Goal: Task Accomplishment & Management: Complete application form

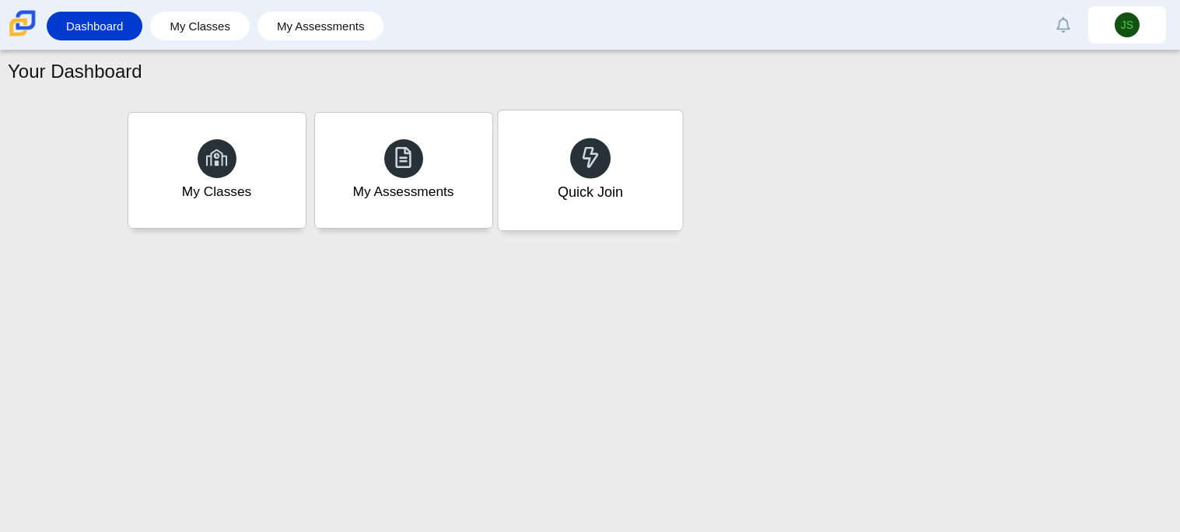
click at [601, 169] on div at bounding box center [590, 158] width 40 height 40
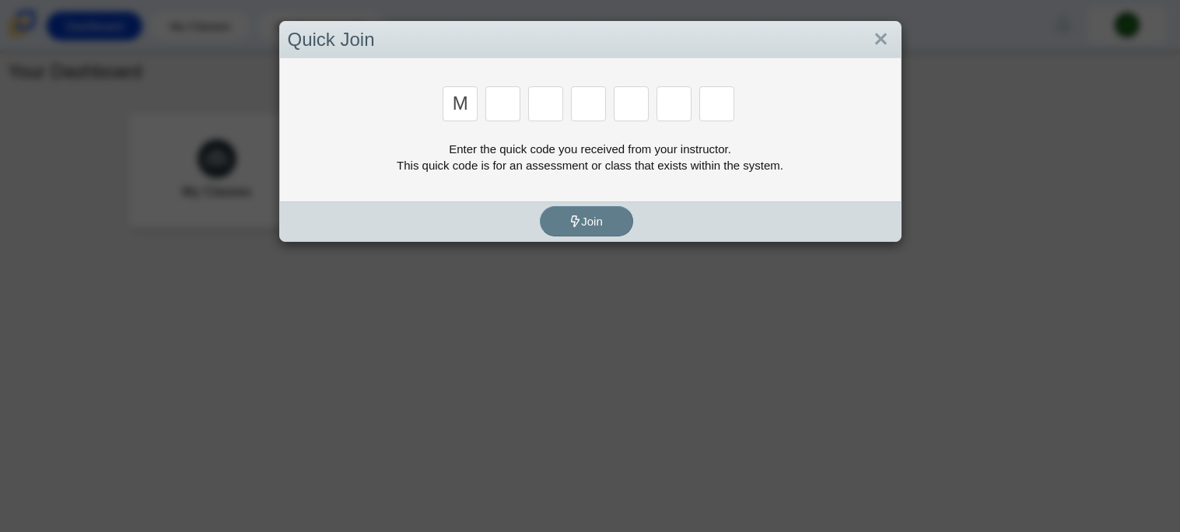
type input "m"
type input "7"
type input "e"
type input "3"
type input "e"
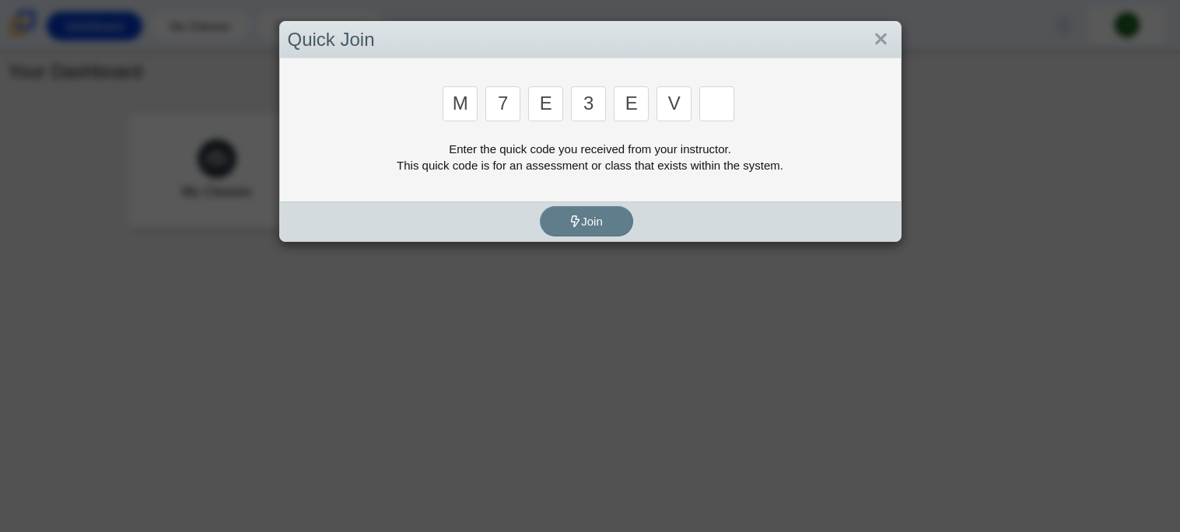
type input "v"
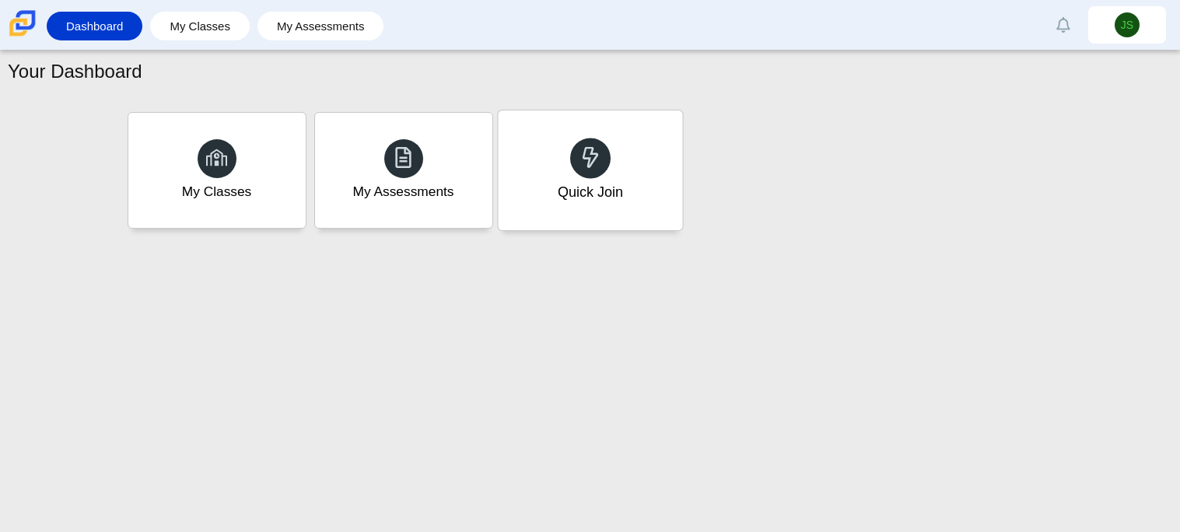
type input "w"
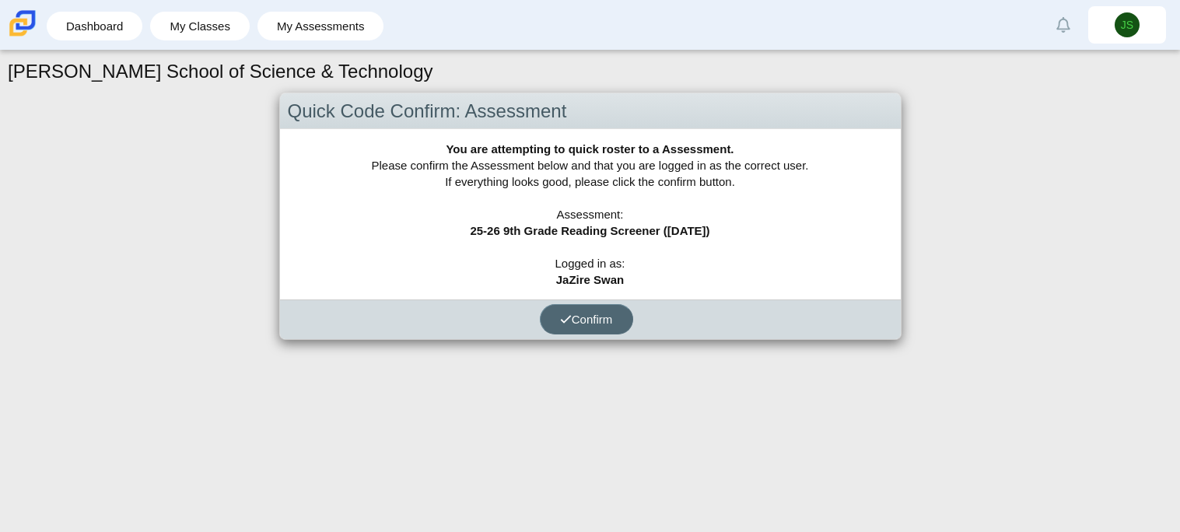
click at [594, 319] on span "Confirm" at bounding box center [586, 319] width 53 height 13
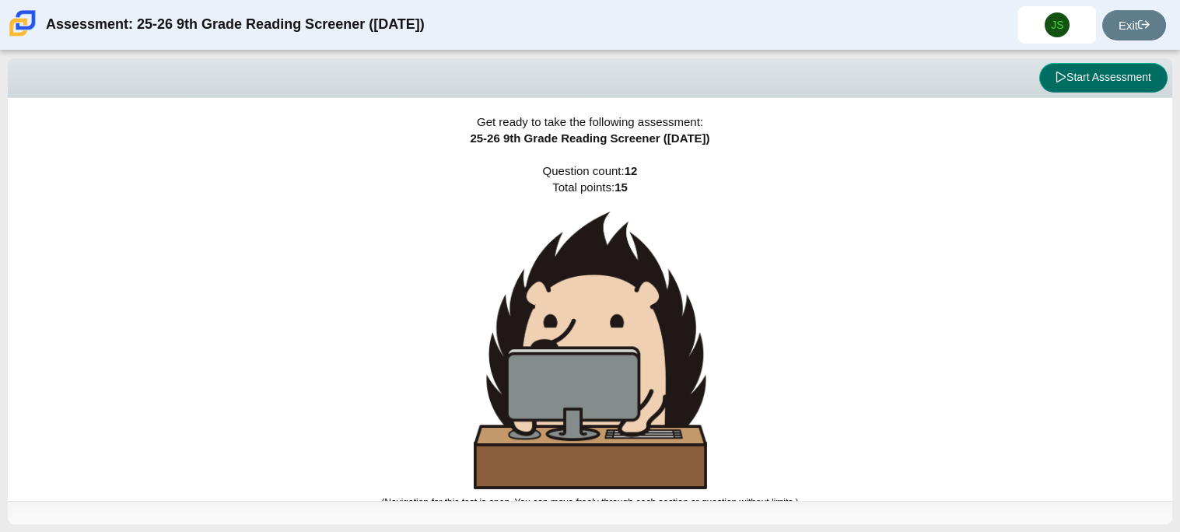
click at [1099, 79] on button "Start Assessment" at bounding box center [1103, 78] width 128 height 30
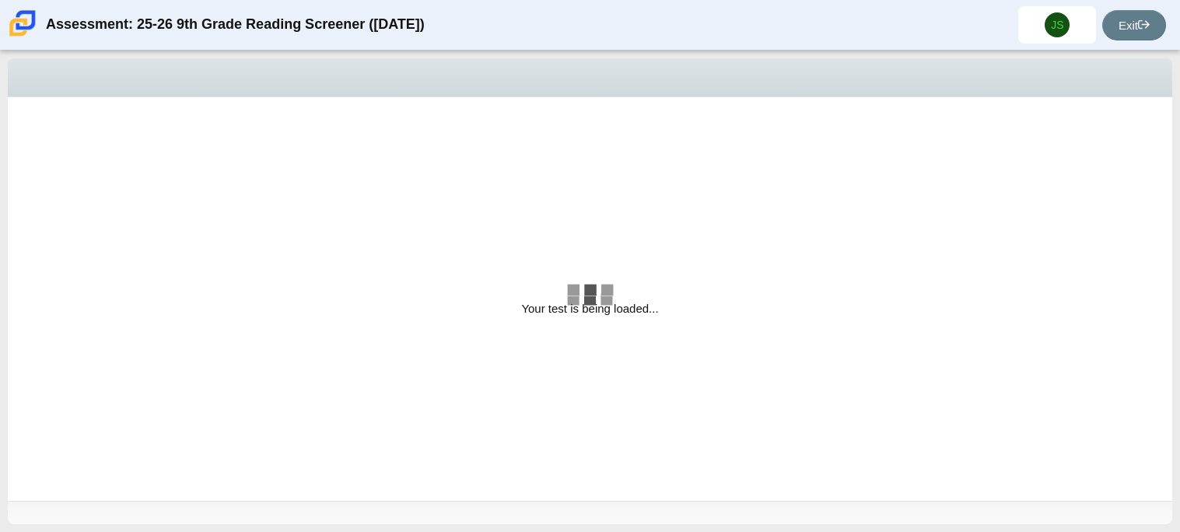
select select "ccc5b315-3c7c-471c-bf90-f22c8299c798"
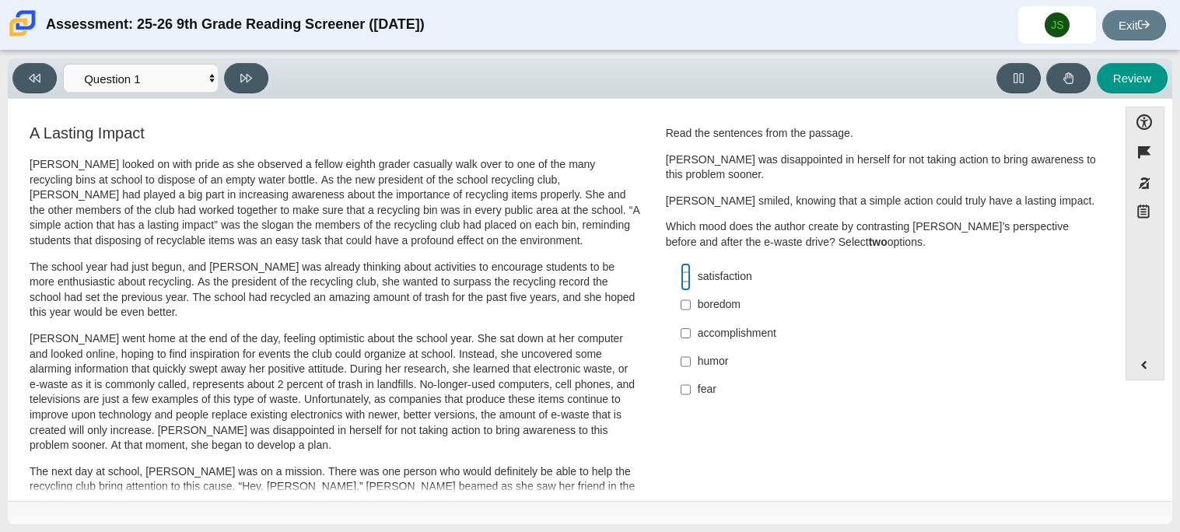
click at [680, 279] on input "satisfaction satisfaction" at bounding box center [685, 277] width 10 height 28
checkbox input "true"
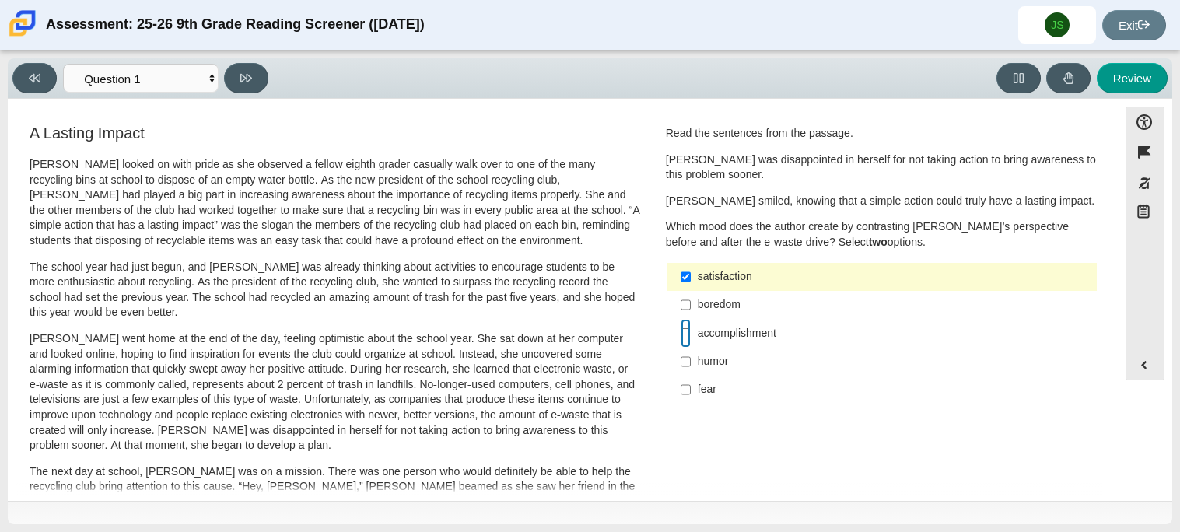
click at [683, 338] on input "accomplishment accomplishment" at bounding box center [685, 333] width 10 height 28
checkbox input "true"
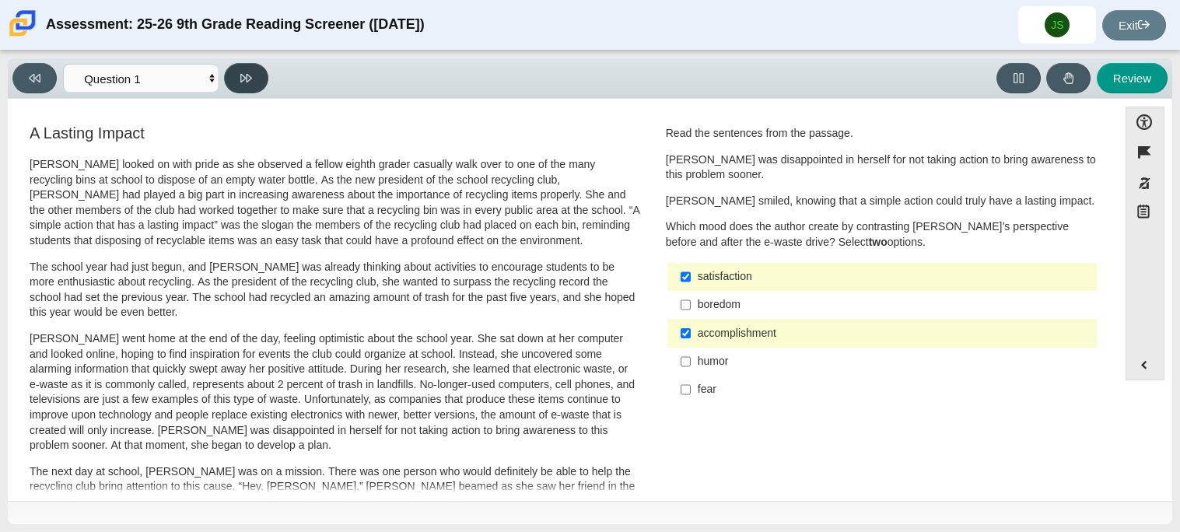
click at [250, 72] on icon at bounding box center [246, 78] width 12 height 12
select select "0ff64528-ffd7-428d-b192-babfaadd44e8"
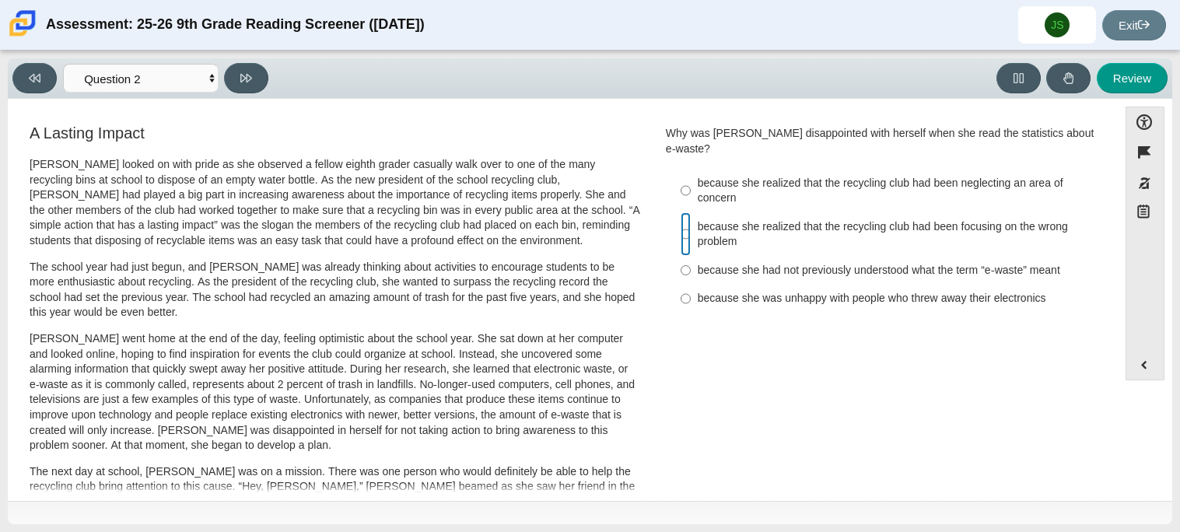
click at [680, 219] on input "because she realized that the recycling club had been focusing on the wrong pro…" at bounding box center [685, 234] width 10 height 44
radio input "true"
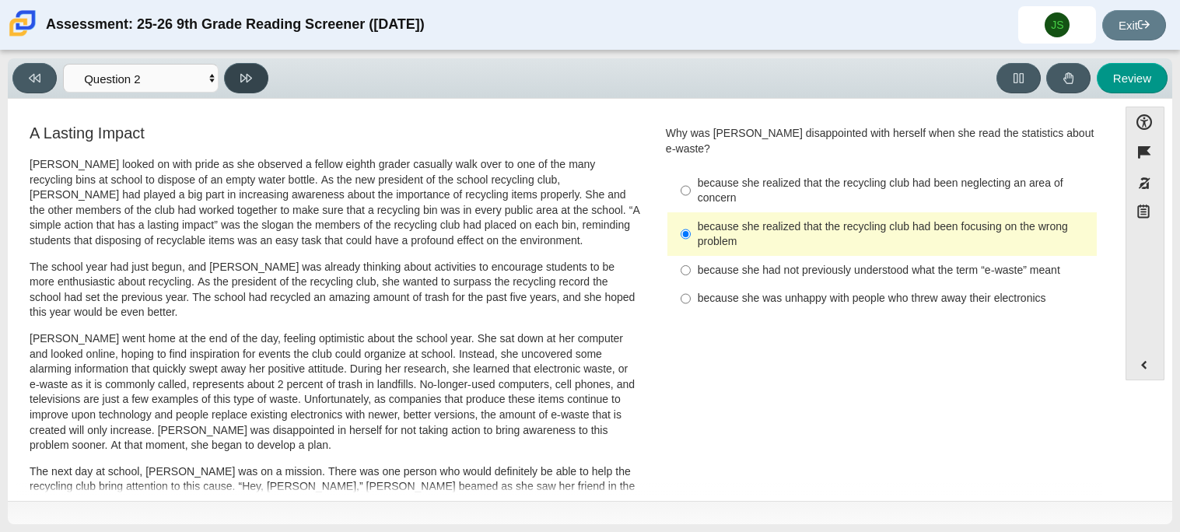
click at [259, 72] on button at bounding box center [246, 78] width 44 height 30
select select "7ce3d843-6974-4858-901c-1ff39630e843"
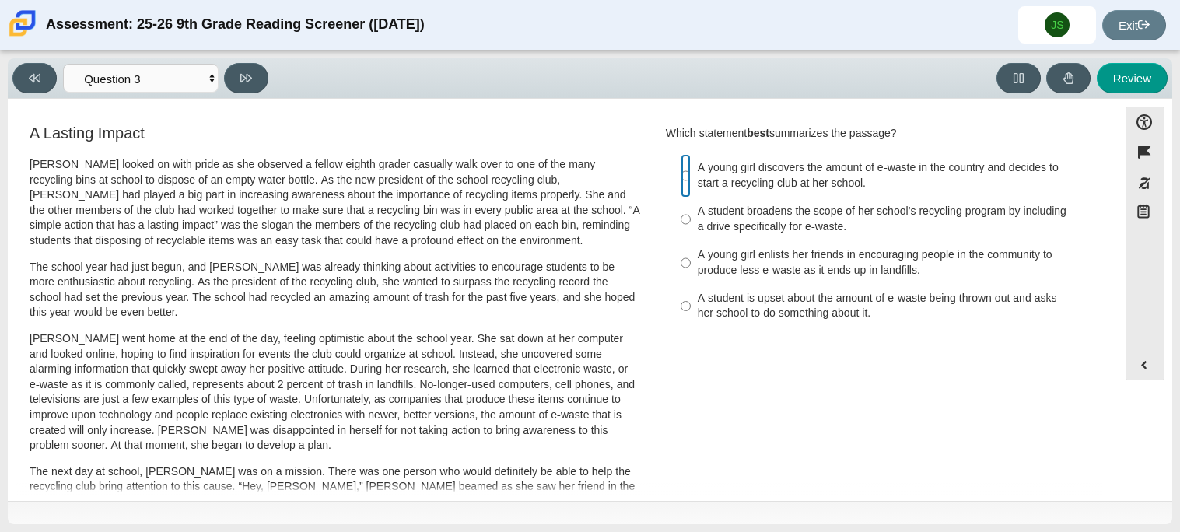
click at [680, 178] on input "A young girl discovers the amount of e-waste in the country and decides to star…" at bounding box center [685, 176] width 10 height 44
radio input "true"
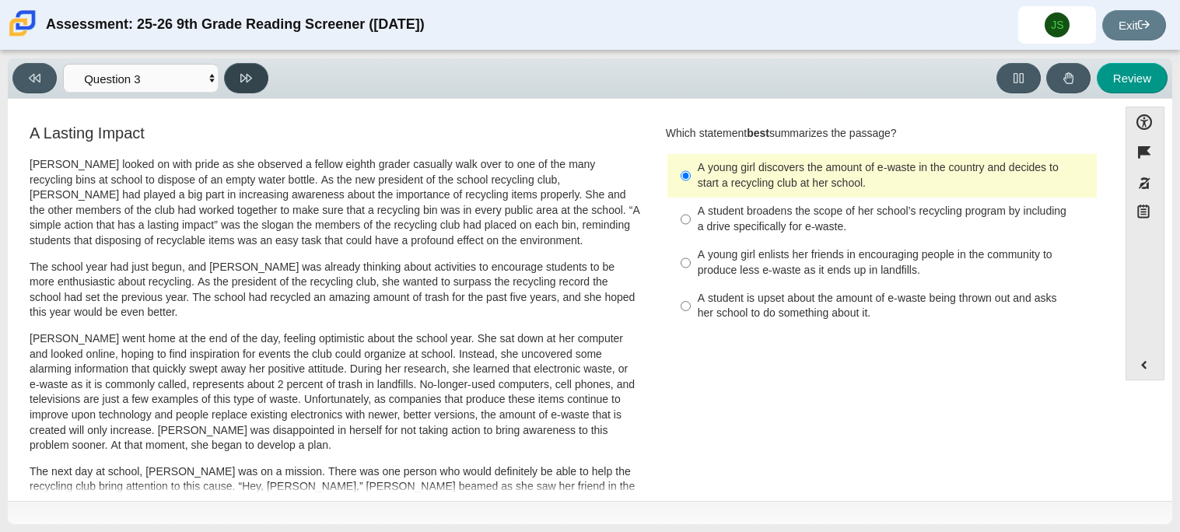
click at [241, 74] on icon at bounding box center [246, 78] width 12 height 12
select select "ca9ea0f1-49c5-4bd1-83b0-472c18652b42"
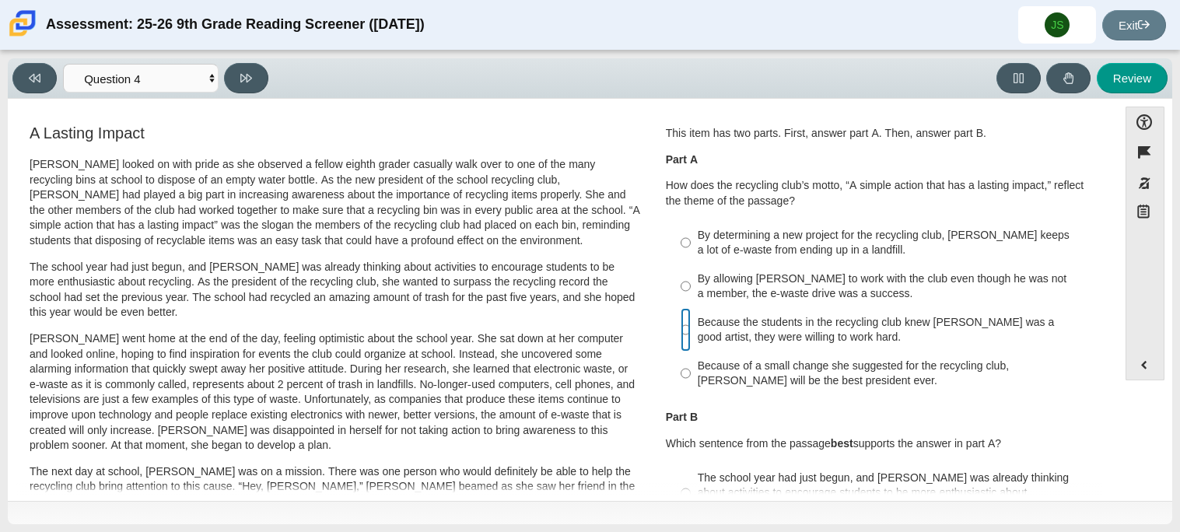
click at [680, 330] on input "Because the students in the recycling club knew [PERSON_NAME] was a good artist…" at bounding box center [685, 330] width 10 height 44
radio input "true"
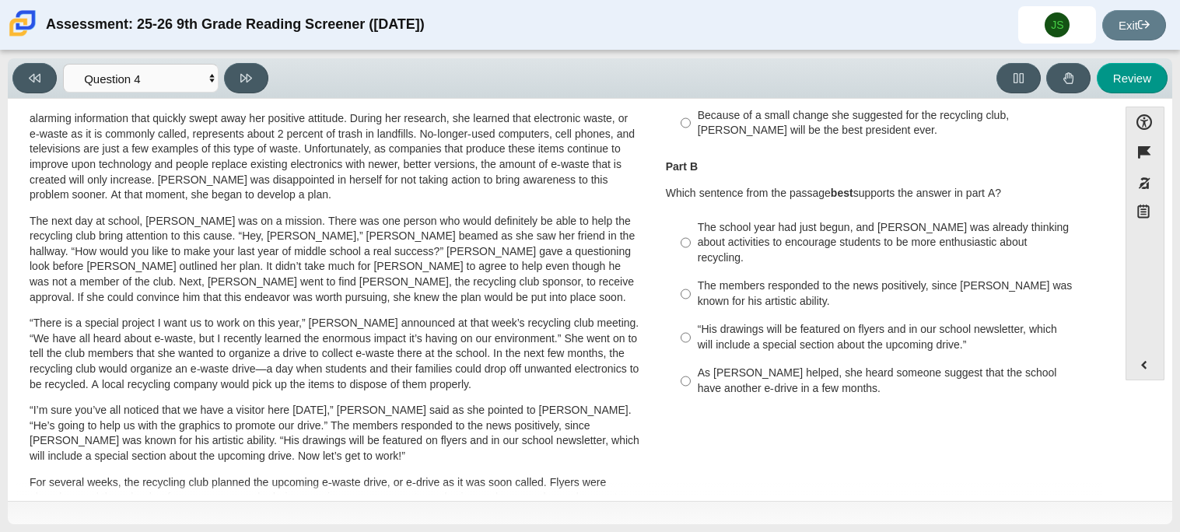
scroll to position [255, 0]
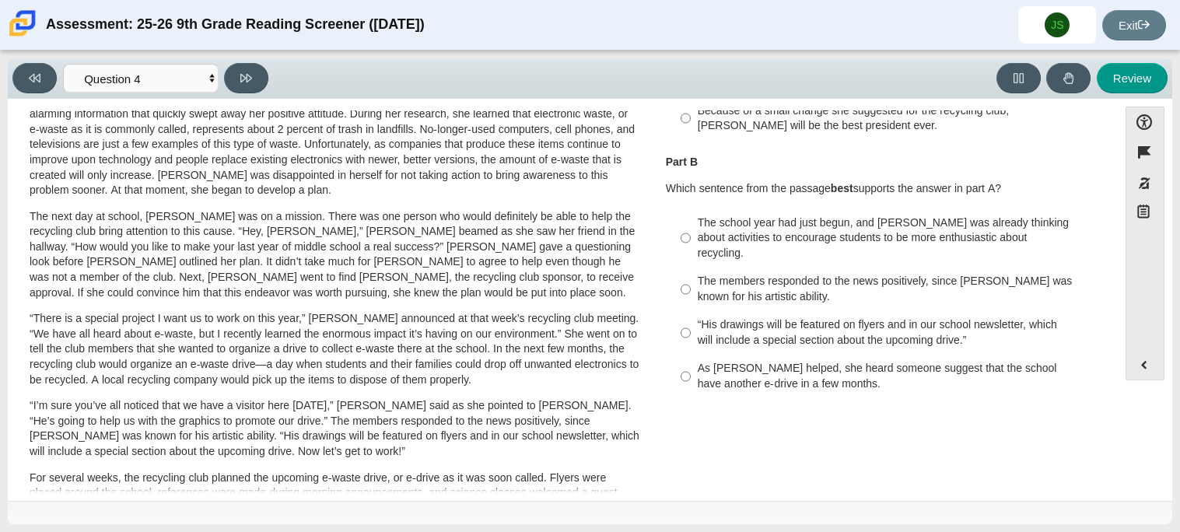
click at [731, 285] on div "The members responded to the news positively, since [PERSON_NAME] was known for…" at bounding box center [893, 289] width 393 height 30
click at [690, 285] on input "The members responded to the news positively, since [PERSON_NAME] was known for…" at bounding box center [685, 289] width 10 height 44
radio input "true"
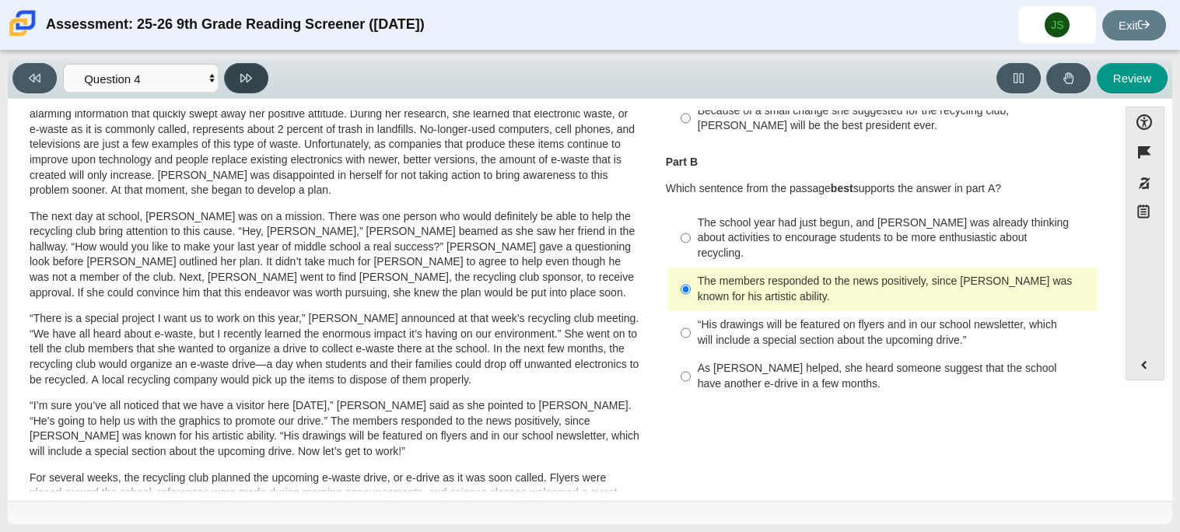
click at [248, 69] on button at bounding box center [246, 78] width 44 height 30
select select "e41f1a79-e29f-4095-8030-a53364015bed"
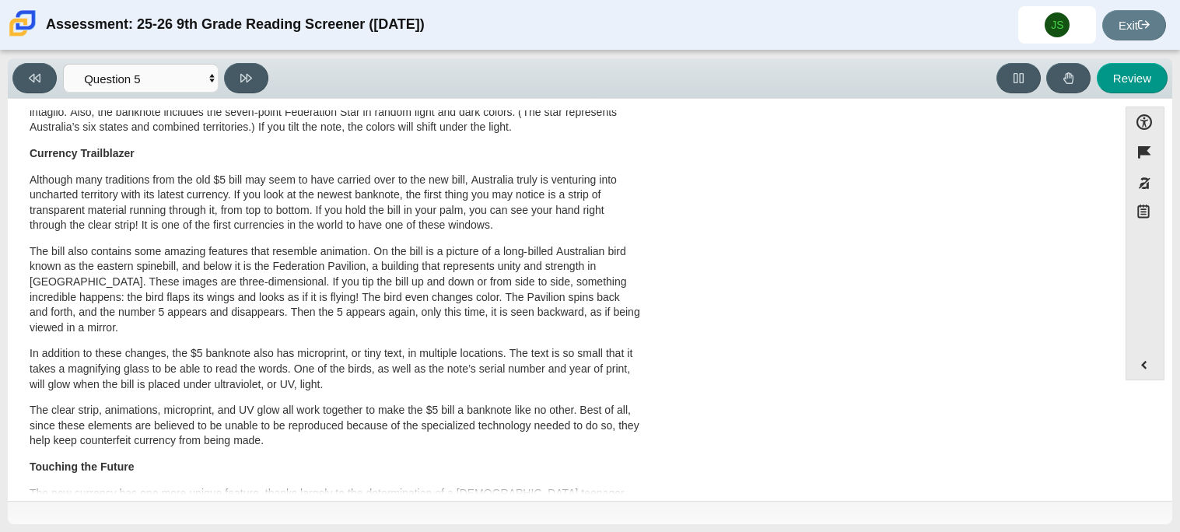
scroll to position [0, 0]
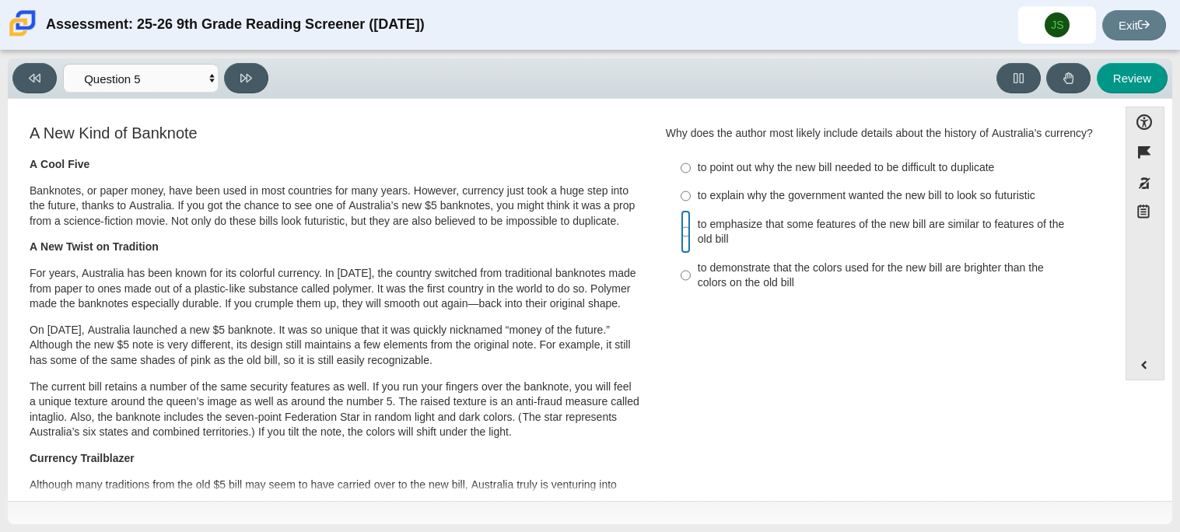
click at [680, 234] on input "to emphasize that some features of the new bill are similar to features of the …" at bounding box center [685, 232] width 10 height 44
radio input "true"
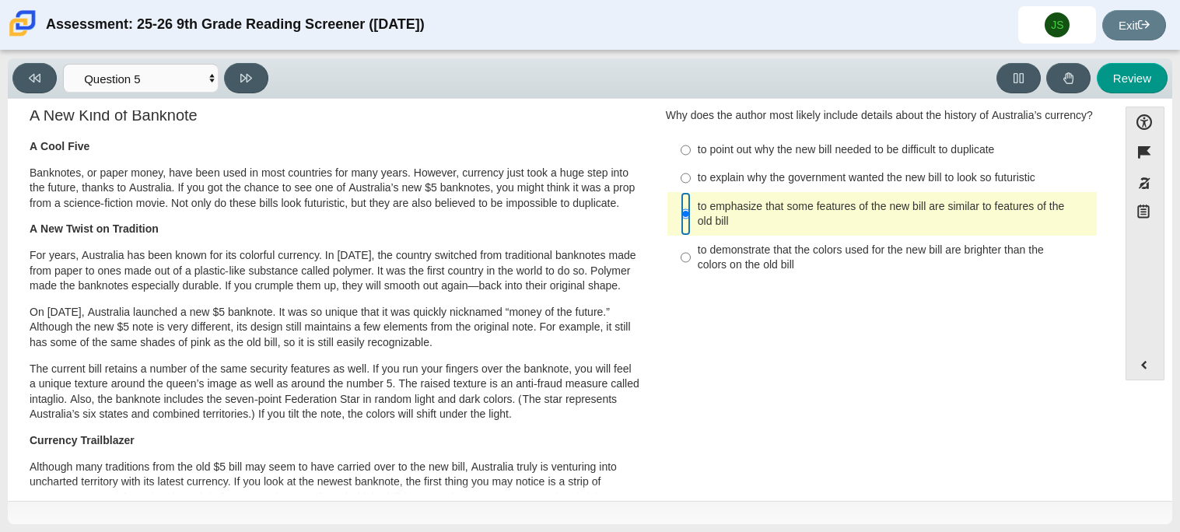
scroll to position [16, 0]
click at [246, 77] on icon at bounding box center [246, 78] width 12 height 9
select select "69146e31-7b3d-4a3e-9ce6-f30c24342ae0"
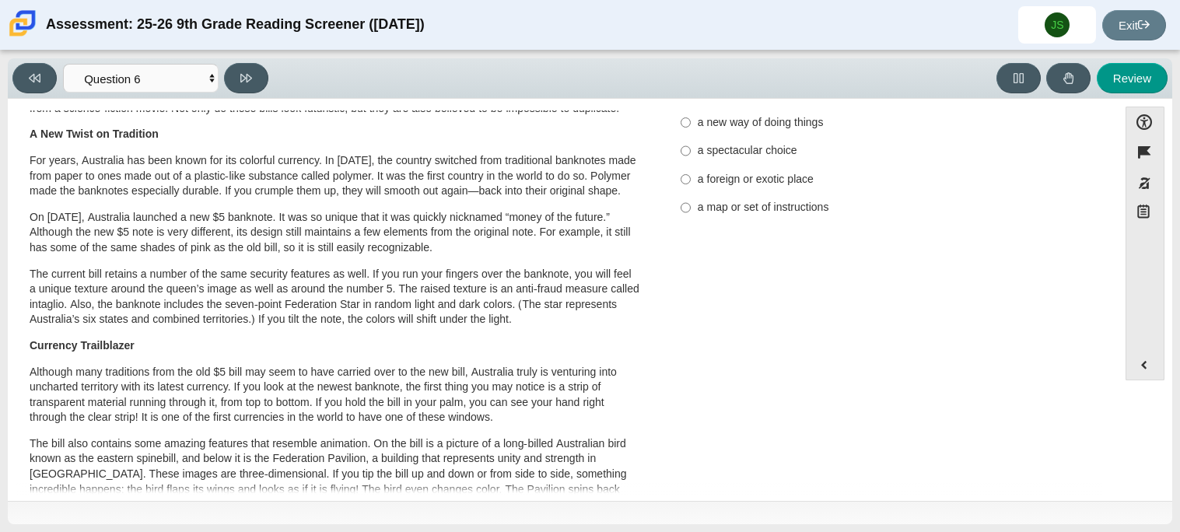
scroll to position [116, 0]
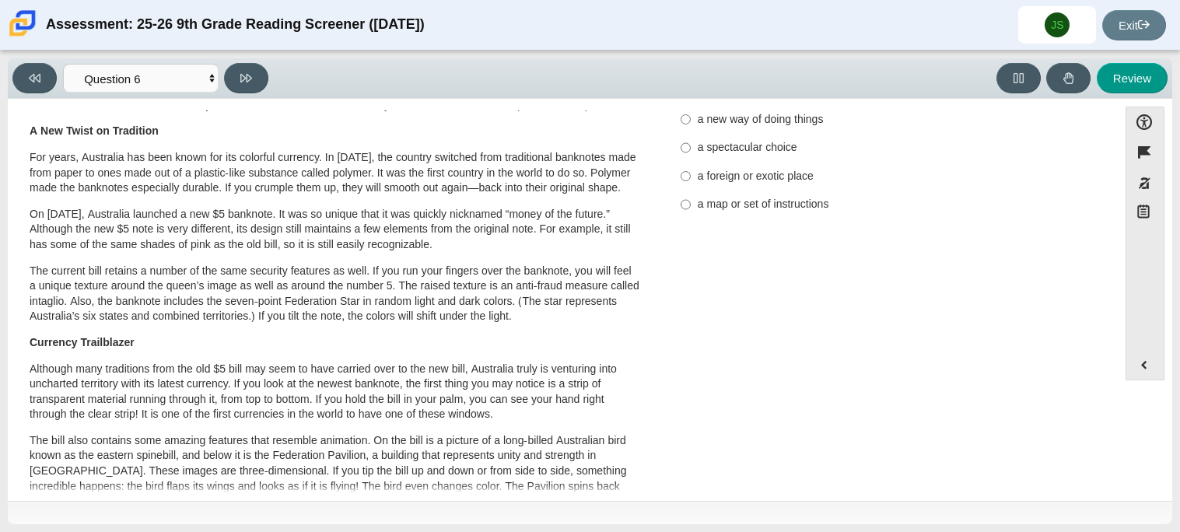
click at [386, 371] on p "Although many traditions from the old $5 bill may seem to have carried over to …" at bounding box center [335, 392] width 610 height 61
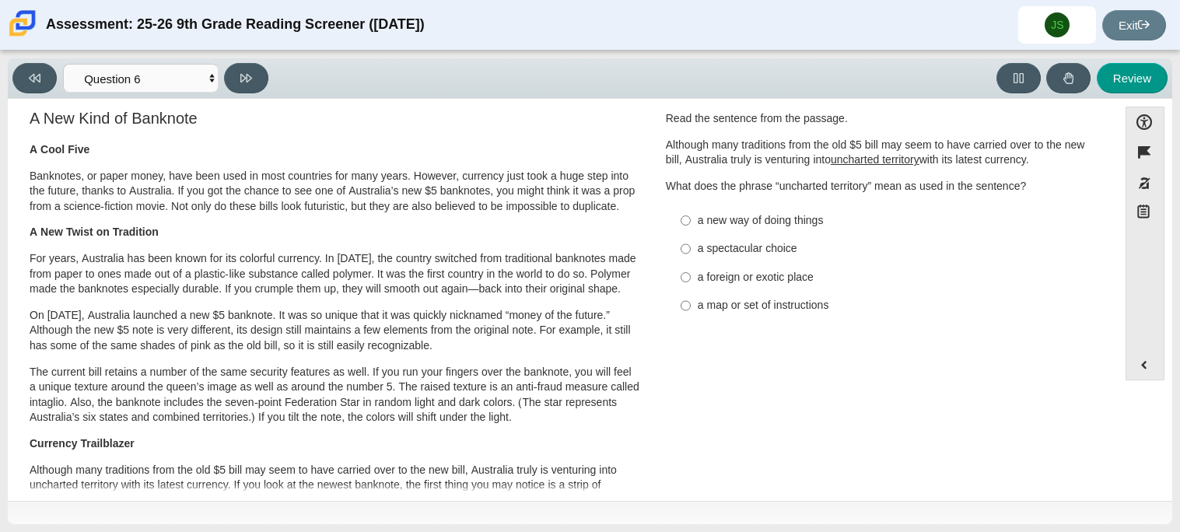
scroll to position [14, 0]
click at [686, 277] on label "a foreign or exotic place a foreign or exotic place" at bounding box center [882, 278] width 427 height 28
click at [686, 277] on input "a foreign or exotic place a foreign or exotic place" at bounding box center [685, 278] width 10 height 28
radio input "true"
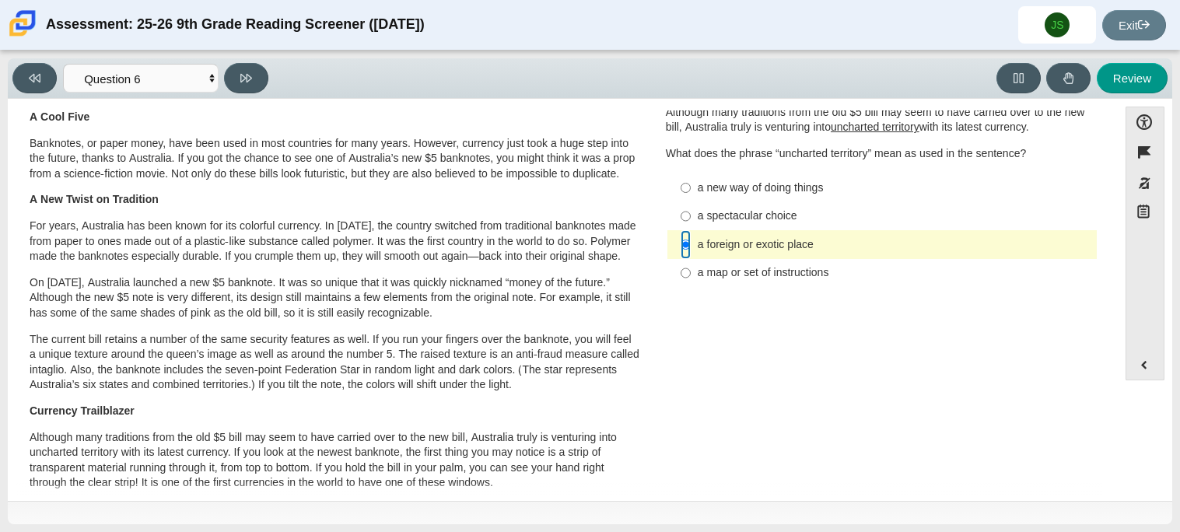
scroll to position [48, 0]
click at [236, 72] on button at bounding box center [246, 78] width 44 height 30
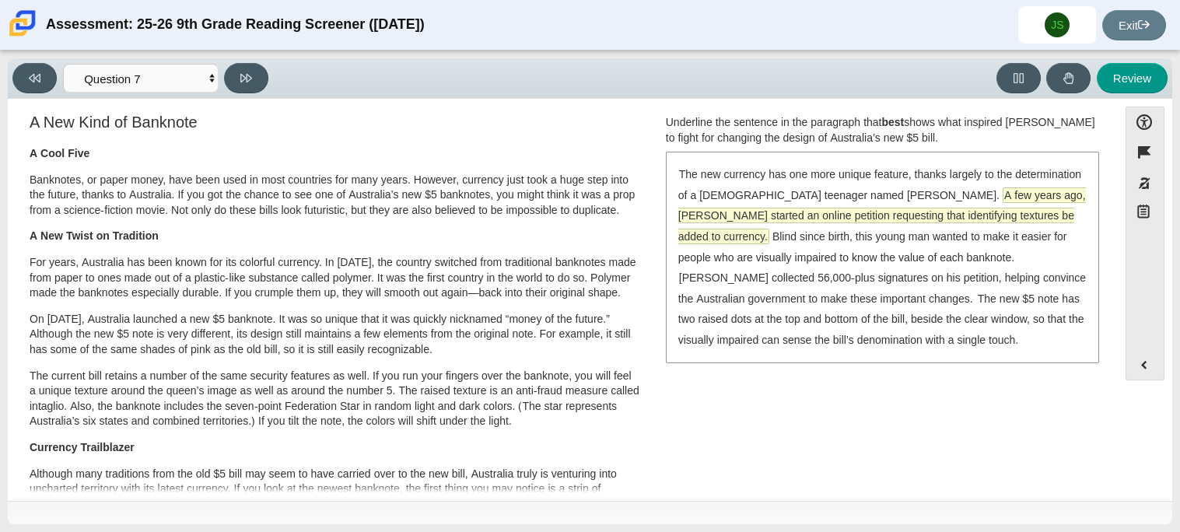
scroll to position [0, 0]
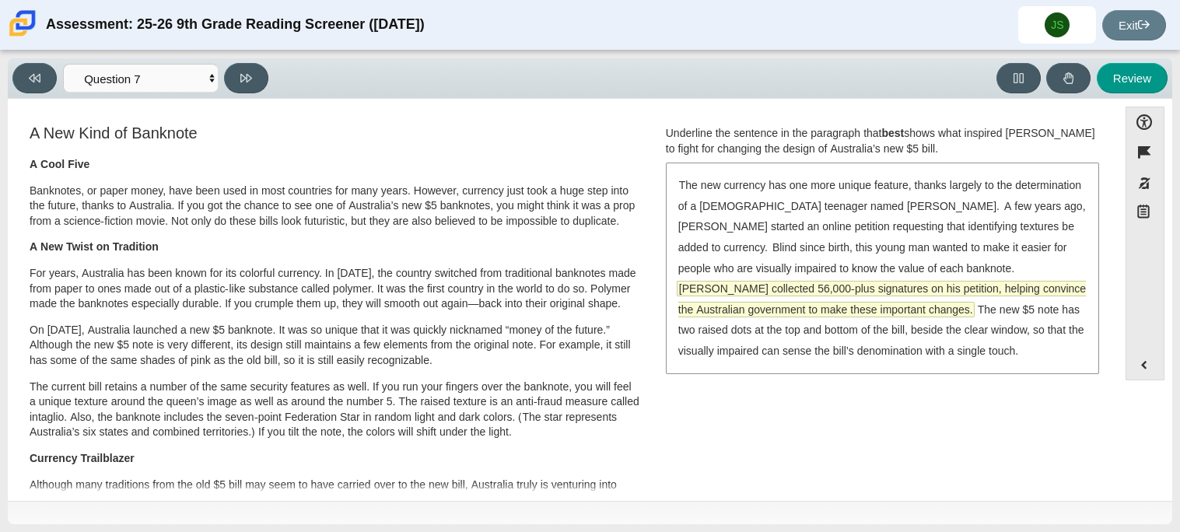
click at [891, 281] on span "[PERSON_NAME] collected 56,000-plus signatures on his petition, helping convinc…" at bounding box center [881, 298] width 407 height 35
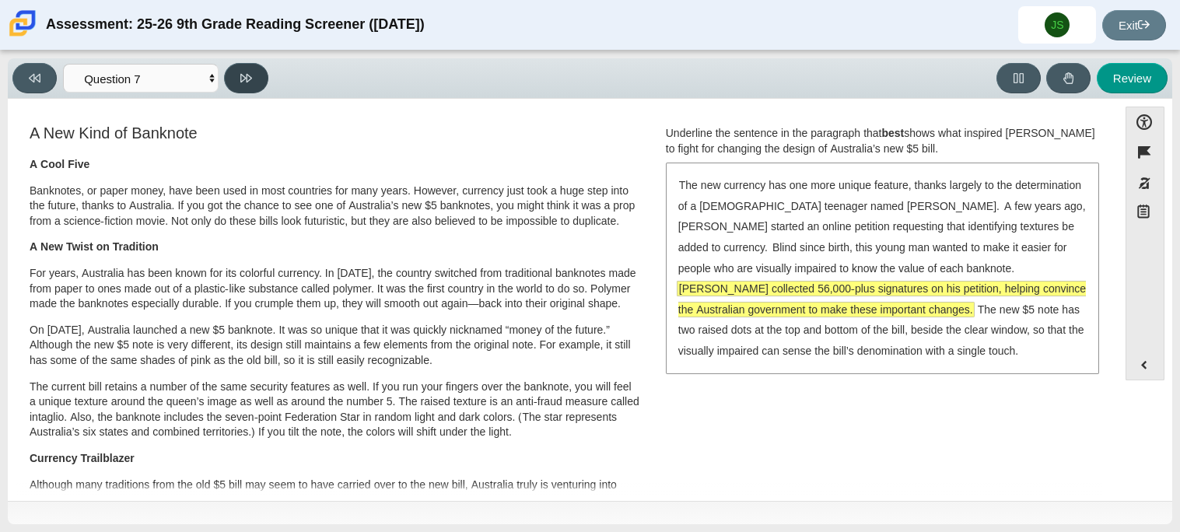
click at [248, 86] on button at bounding box center [246, 78] width 44 height 30
select select "ea8338c2-a6a3-418e-a305-2b963b54a290"
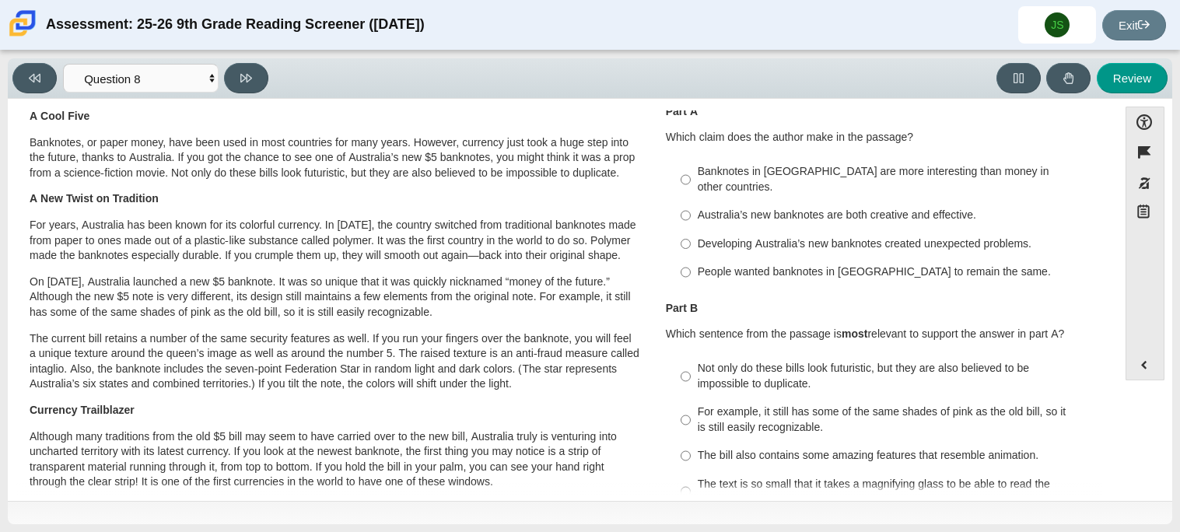
scroll to position [45, 0]
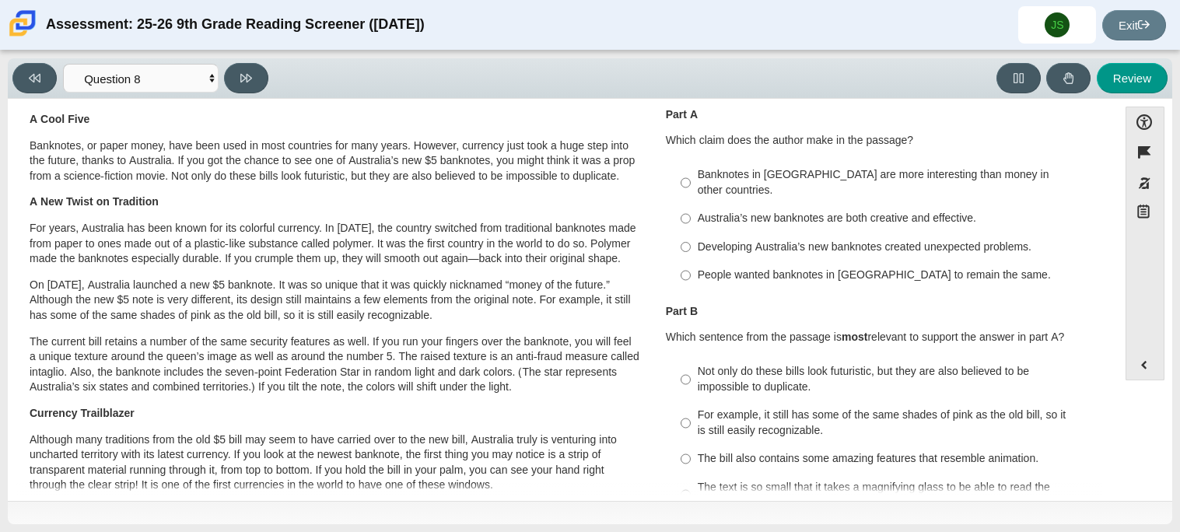
click at [809, 239] on div "Developing Australia’s new banknotes created unexpected problems." at bounding box center [893, 247] width 393 height 16
click at [690, 232] on input "Developing Australia’s new banknotes created unexpected problems. Developing Au…" at bounding box center [685, 246] width 10 height 28
radio input "true"
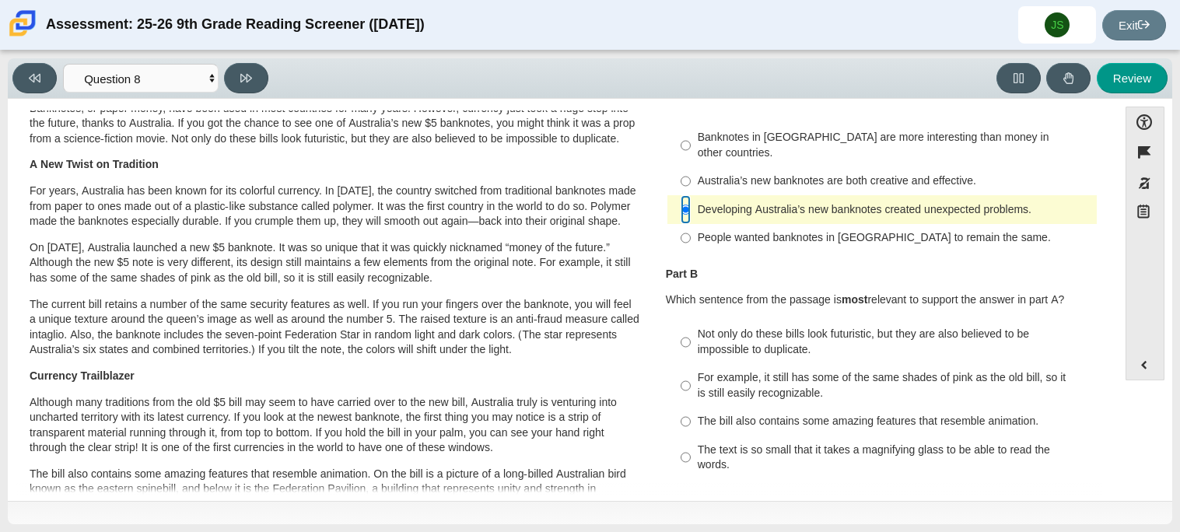
scroll to position [84, 0]
click at [763, 325] on div "Not only do these bills look futuristic, but they are also believed to be impos…" at bounding box center [893, 340] width 393 height 30
click at [690, 325] on input "Not only do these bills look futuristic, but they are also believed to be impos…" at bounding box center [685, 341] width 10 height 44
radio input "true"
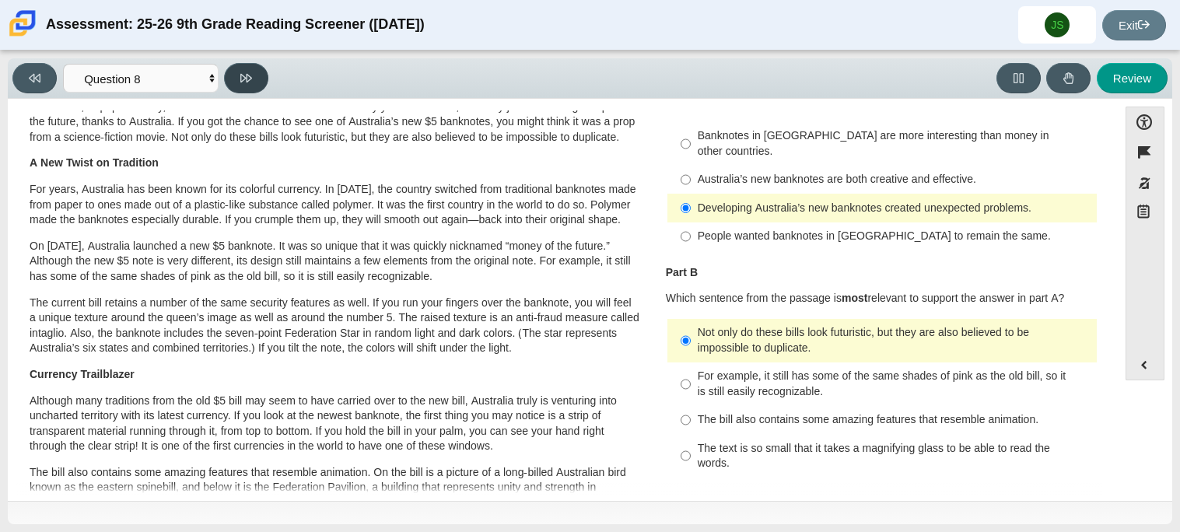
click at [240, 82] on icon at bounding box center [246, 78] width 12 height 12
select select "89f058d6-b15c-4ef5-a4b3-fdaffb8868b6"
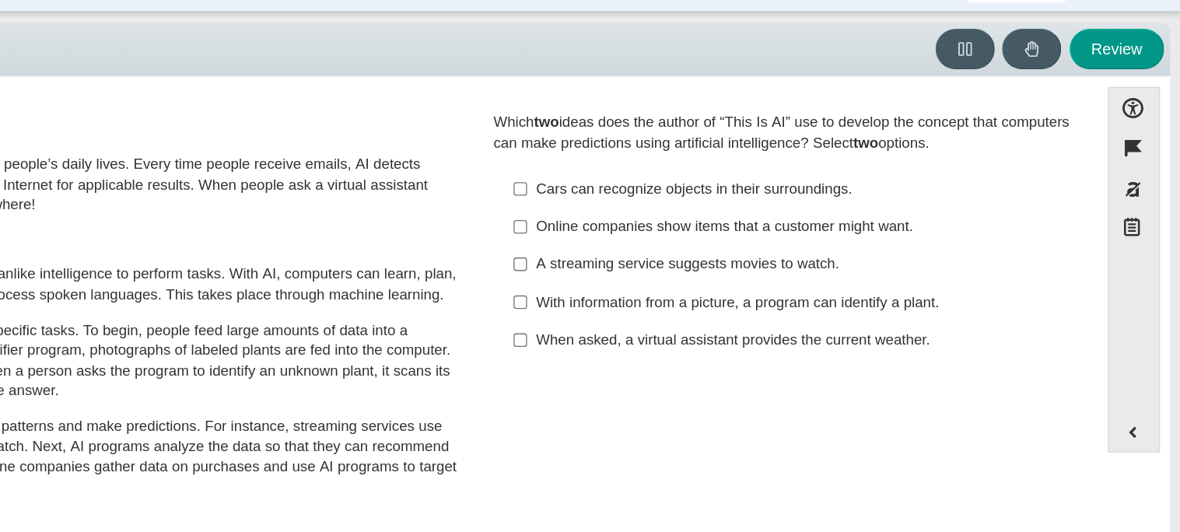
scroll to position [0, 0]
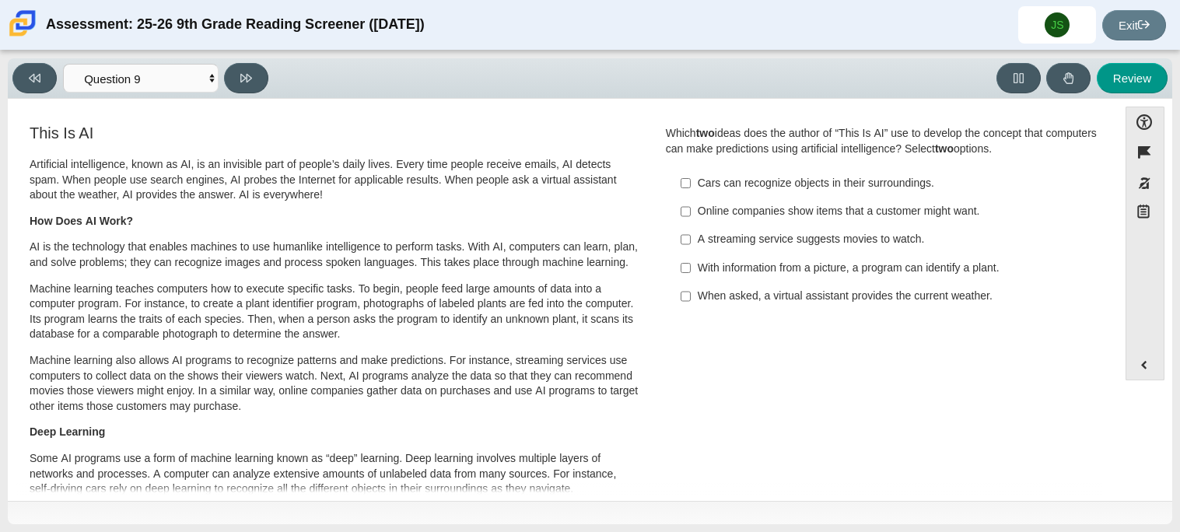
click at [790, 271] on div "With information from a picture, a program can identify a plant." at bounding box center [893, 268] width 393 height 16
click at [690, 271] on input "With information from a picture, a program can identify a plant. With informati…" at bounding box center [685, 267] width 10 height 28
checkbox input "true"
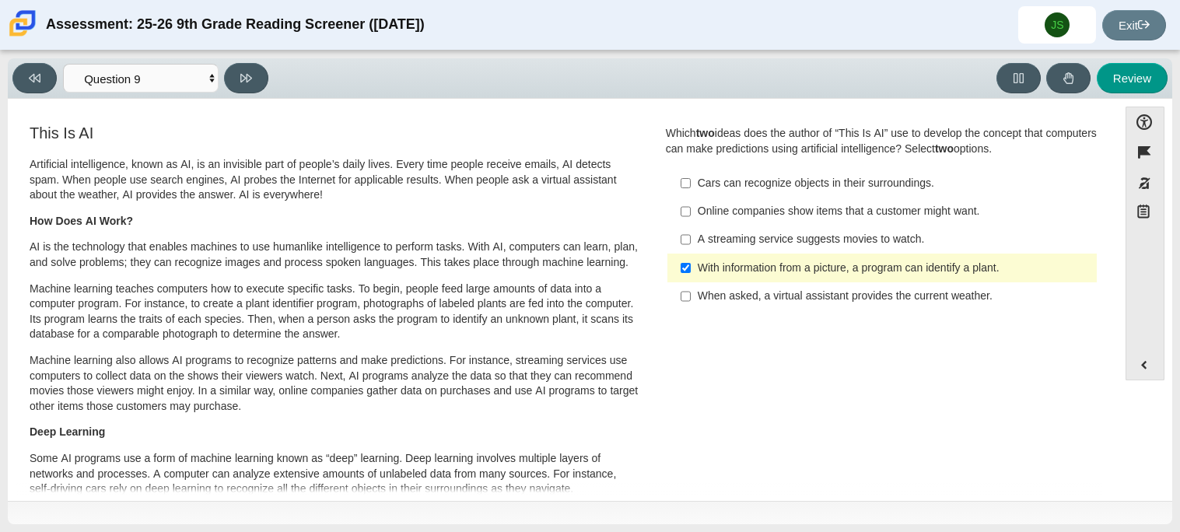
click at [804, 299] on div "When asked, a virtual assistant provides the current weather." at bounding box center [893, 296] width 393 height 16
click at [690, 299] on input "When asked, a virtual assistant provides the current weather. When asked, a vir…" at bounding box center [685, 296] width 10 height 28
checkbox input "true"
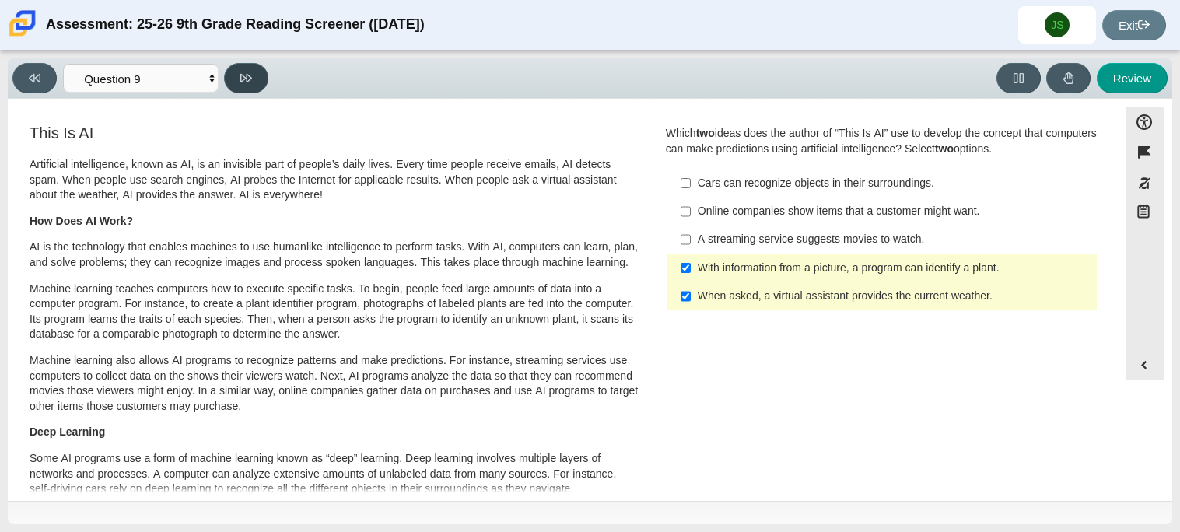
click at [245, 72] on icon at bounding box center [246, 78] width 12 height 12
select select "cdf3c14e-a918-44d1-9b63-3db0fa81641e"
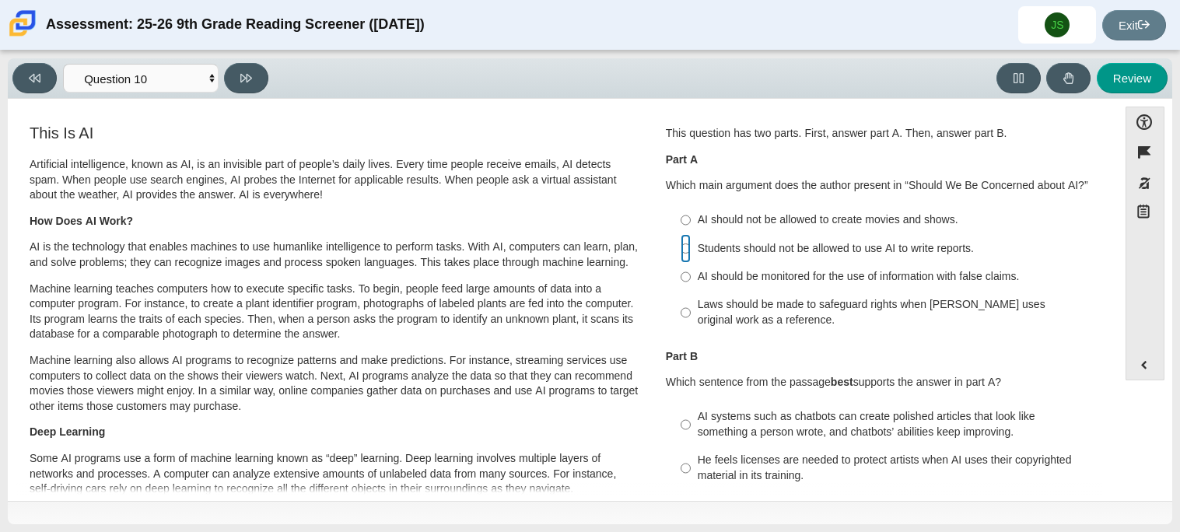
click at [680, 251] on input "Students should not be allowed to use AI to write reports. Students should not …" at bounding box center [685, 248] width 10 height 28
radio input "true"
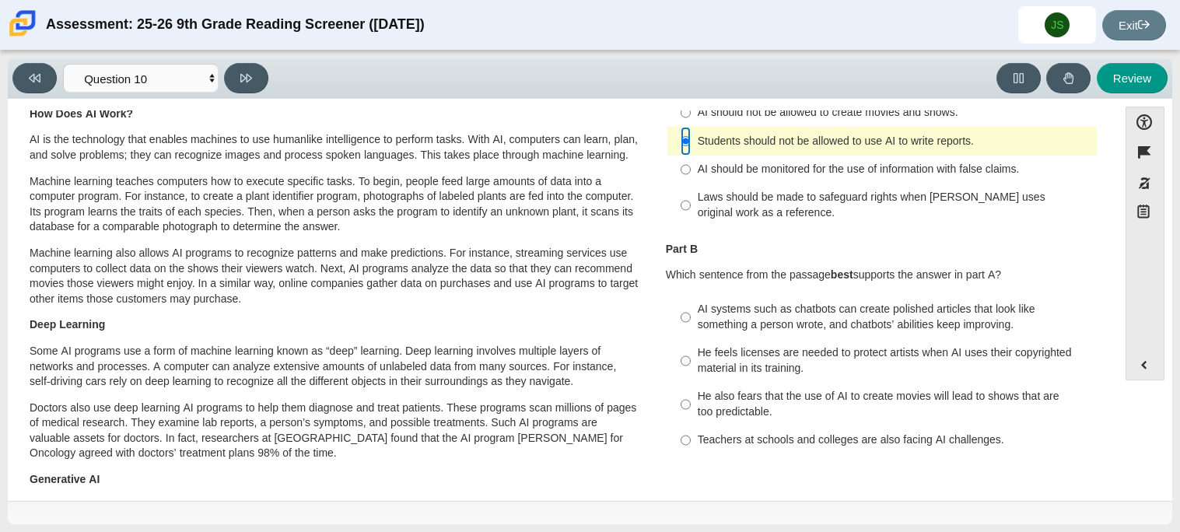
scroll to position [111, 0]
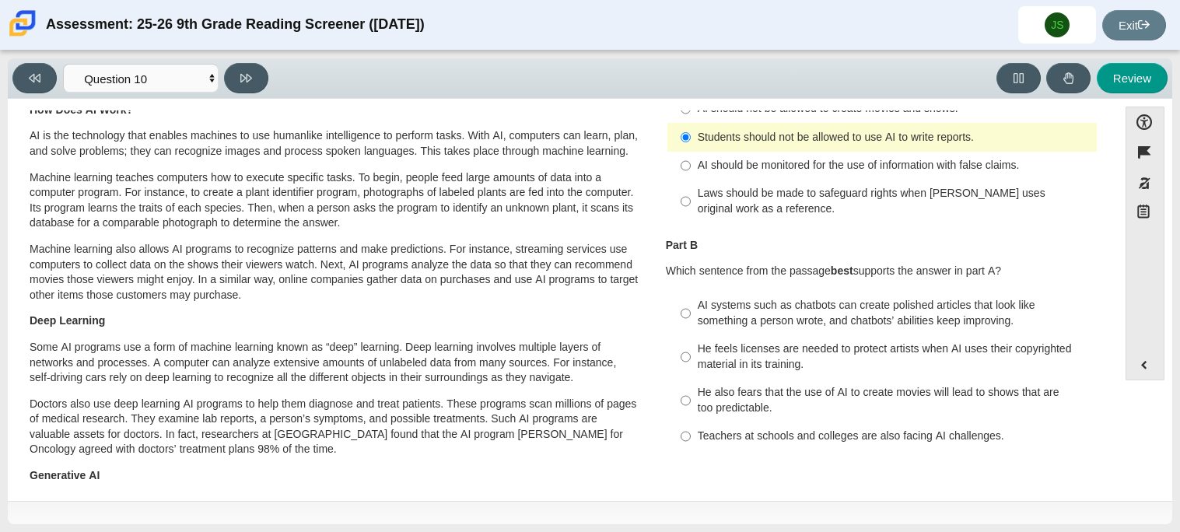
click at [736, 171] on div "AI should be monitored for the use of information with false claims." at bounding box center [893, 166] width 393 height 16
click at [690, 171] on input "AI should be monitored for the use of information with false claims. AI should …" at bounding box center [685, 166] width 10 height 28
radio input "true"
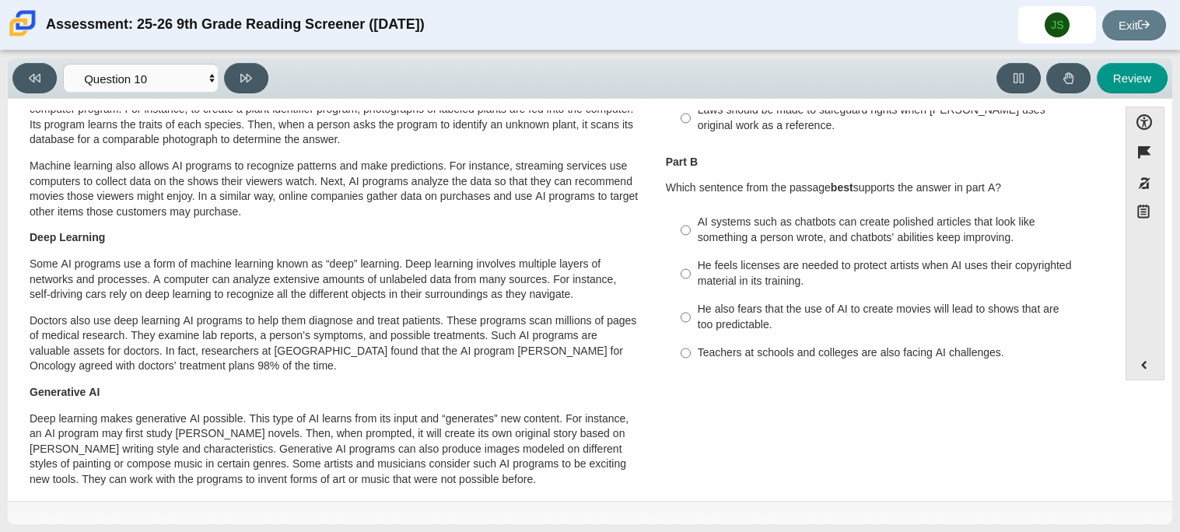
scroll to position [196, 0]
click at [768, 235] on div "AI systems such as chatbots can create polished articles that look like somethi…" at bounding box center [893, 228] width 393 height 30
click at [690, 235] on input "AI systems such as chatbots can create polished articles that look like somethi…" at bounding box center [685, 229] width 10 height 44
radio input "true"
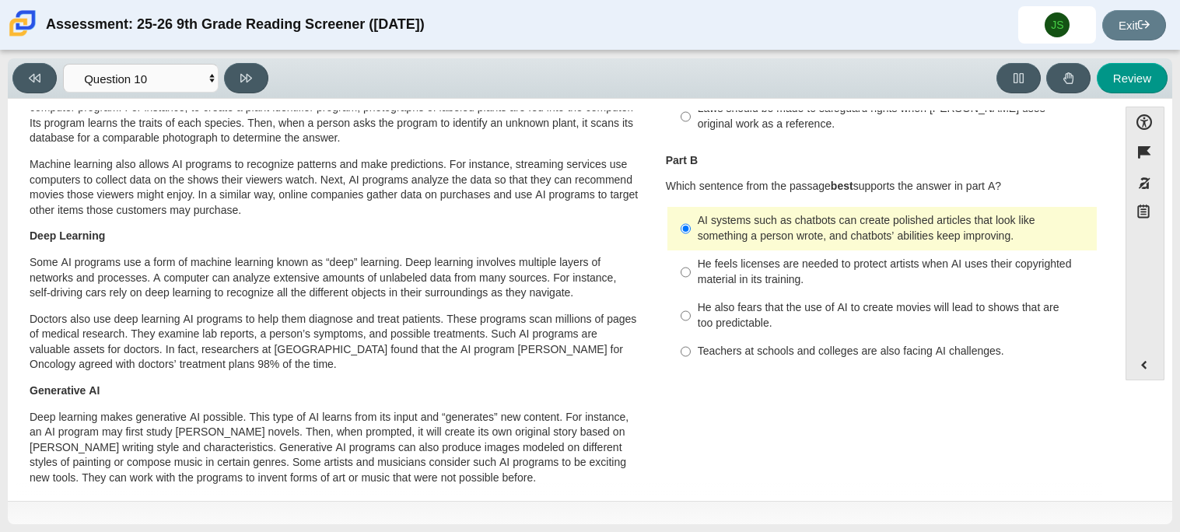
click at [746, 287] on div "He feels licenses are needed to protect artists when AI uses their copyrighted …" at bounding box center [893, 272] width 393 height 30
click at [690, 287] on input "He feels licenses are needed to protect artists when AI uses their copyrighted …" at bounding box center [685, 272] width 10 height 44
radio input "true"
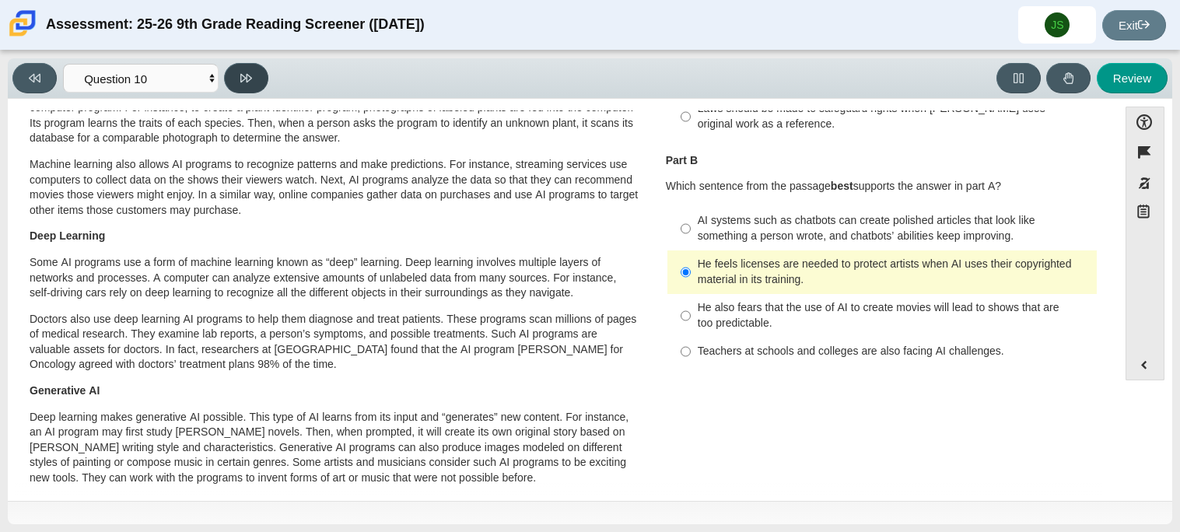
click at [246, 78] on icon at bounding box center [246, 78] width 12 height 9
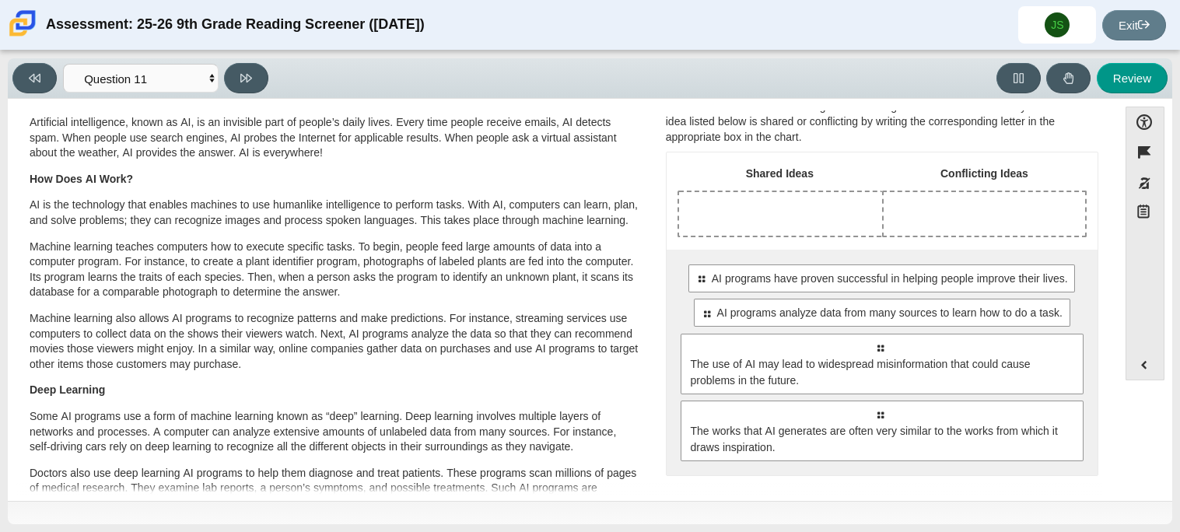
scroll to position [48, 0]
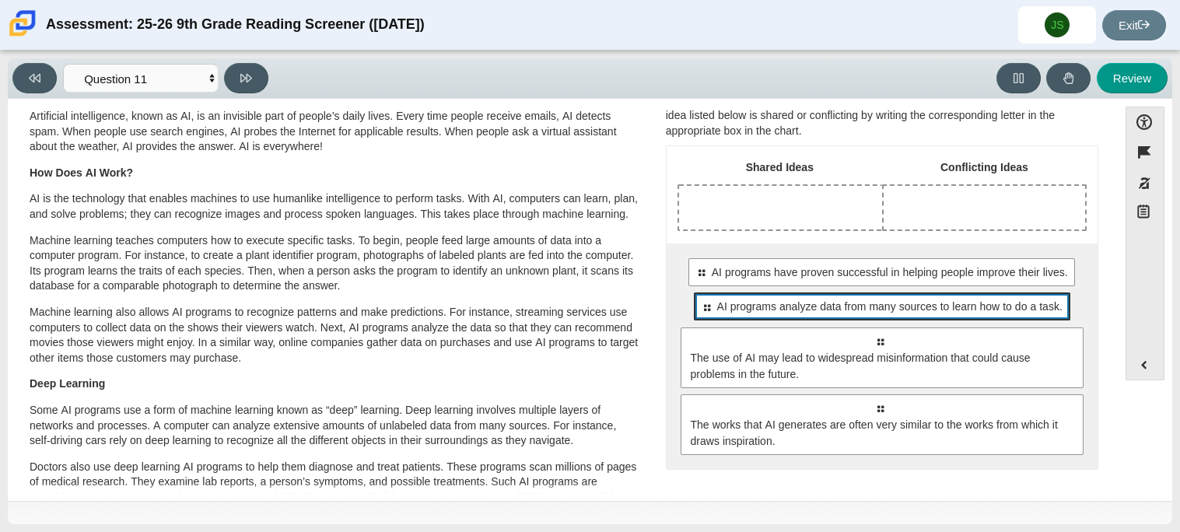
click at [844, 303] on span "AI programs analyze data from many sources to learn how to do a task." at bounding box center [889, 307] width 345 height 16
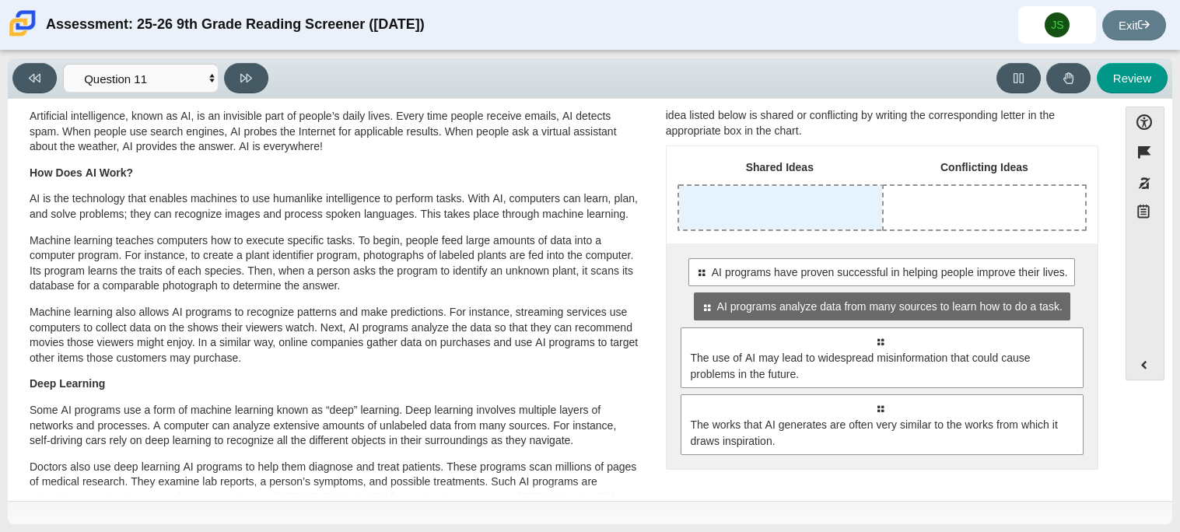
click at [785, 208] on div "Drop response in row 1 of column 1 (Shared Ideas)" at bounding box center [780, 208] width 203 height 44
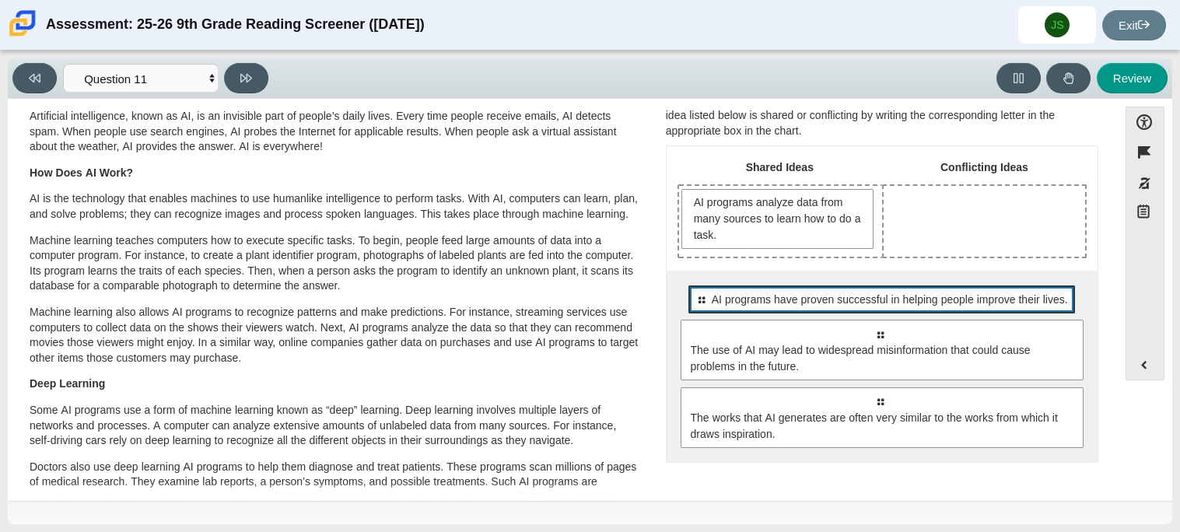
click at [785, 299] on span "AI programs have proven successful in helping people improve their lives." at bounding box center [889, 300] width 356 height 16
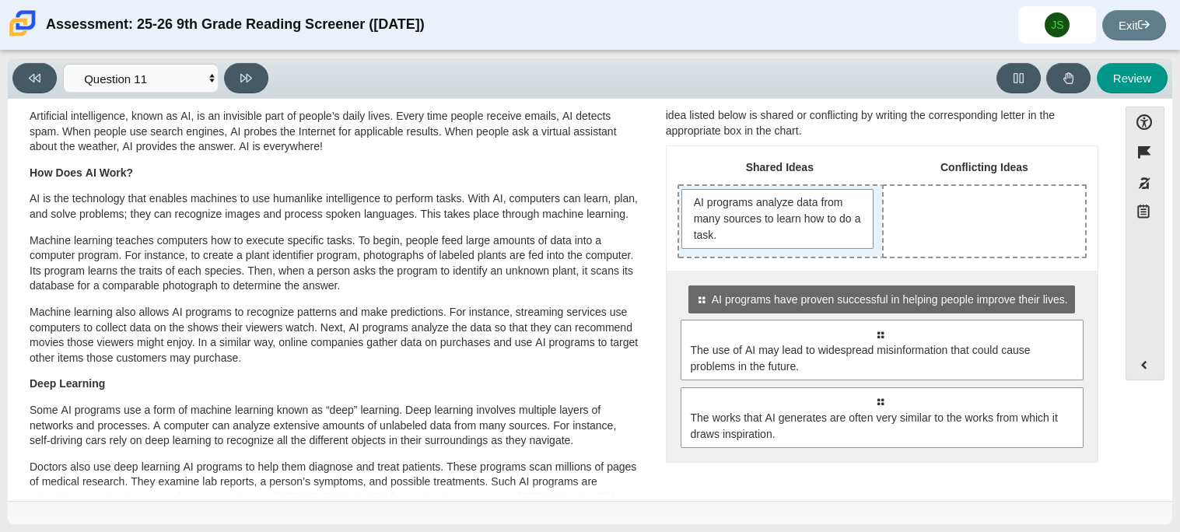
click at [764, 253] on div "AI programs analyze data from many sources to learn how to do a task." at bounding box center [780, 221] width 203 height 71
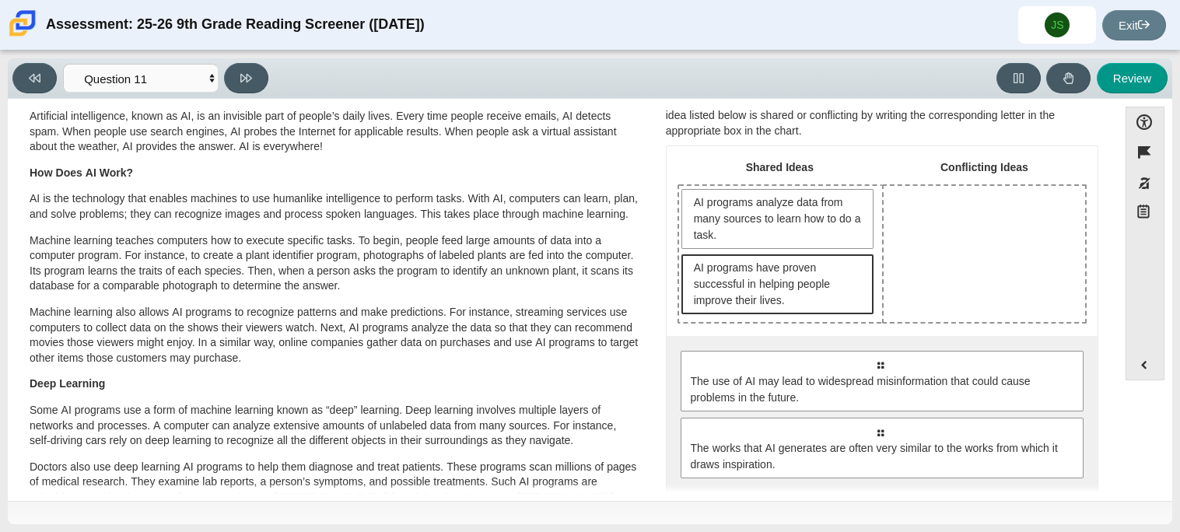
click at [787, 277] on span "AI programs have proven successful in helping people improve their lives." at bounding box center [780, 284] width 172 height 49
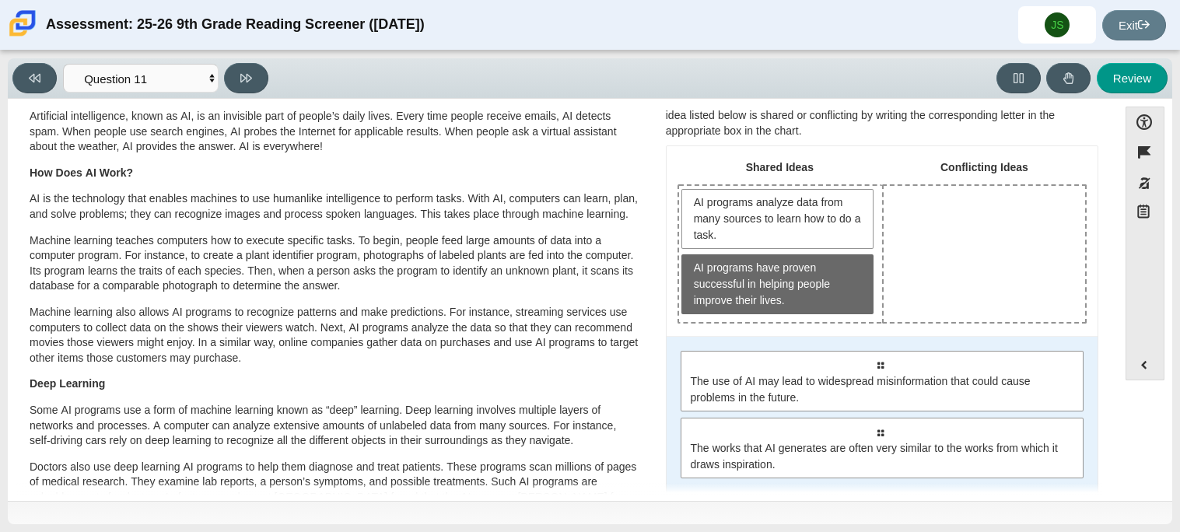
click at [792, 340] on div "Select to move response to a response input area. The use of AI may lead to wid…" at bounding box center [881, 414] width 431 height 157
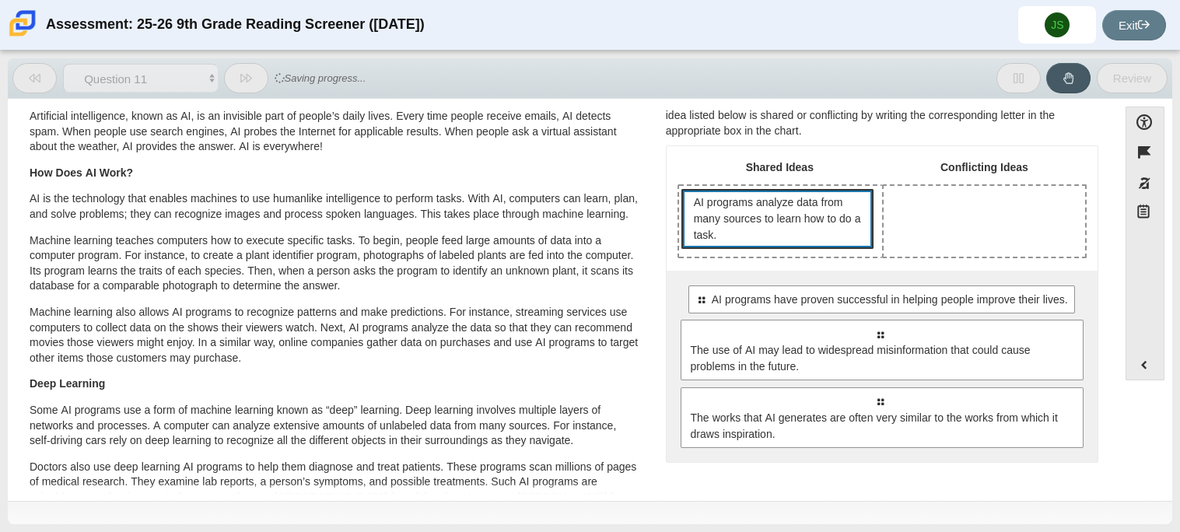
click at [769, 222] on span "AI programs analyze data from many sources to learn how to do a task." at bounding box center [780, 218] width 172 height 49
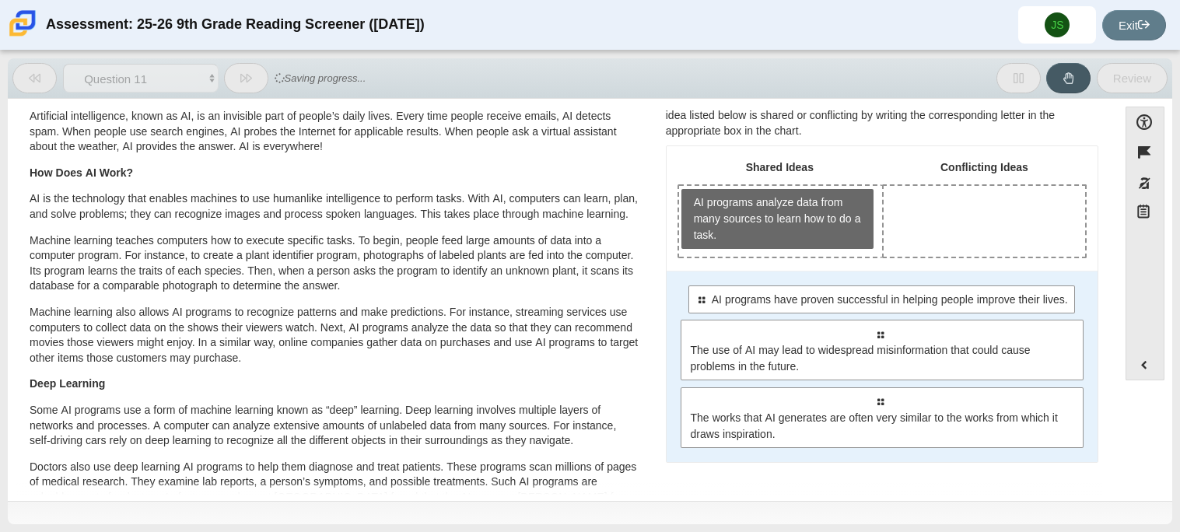
click at [718, 278] on div "Select to move response to a response input area. AI programs have proven succe…" at bounding box center [881, 366] width 431 height 191
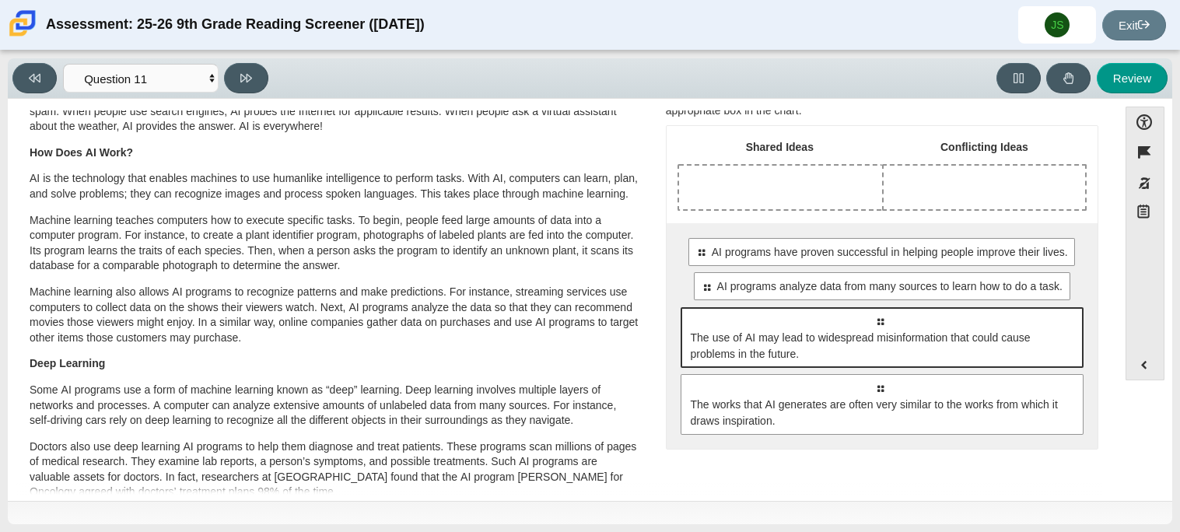
scroll to position [73, 0]
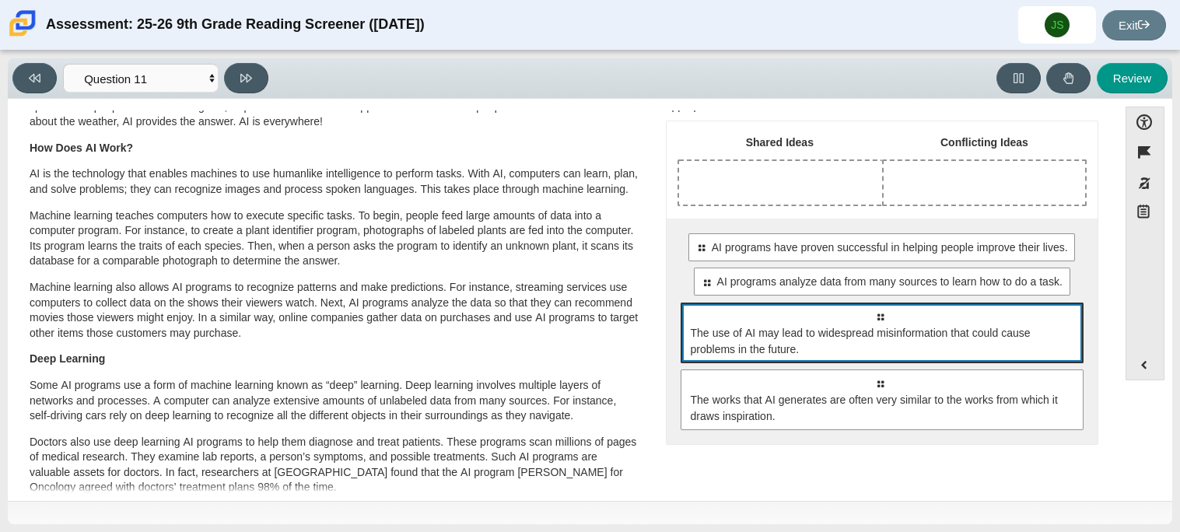
click at [823, 355] on span "The use of AI may lead to widespread misinformation that could cause problems i…" at bounding box center [882, 341] width 385 height 33
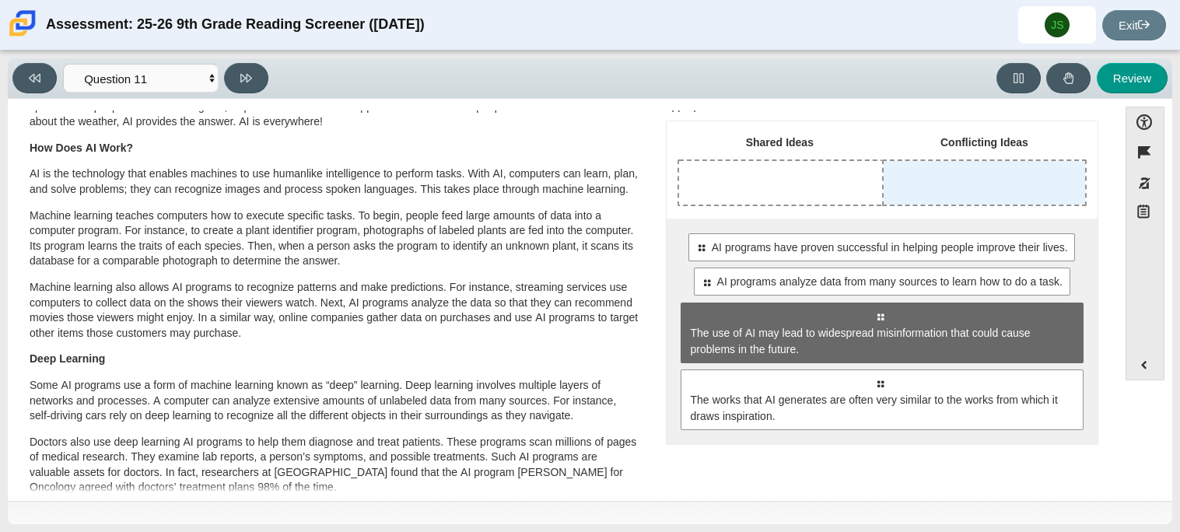
click at [950, 179] on div "Drop response in row 1 of column 2 (Conflicting Ideas)" at bounding box center [983, 183] width 201 height 44
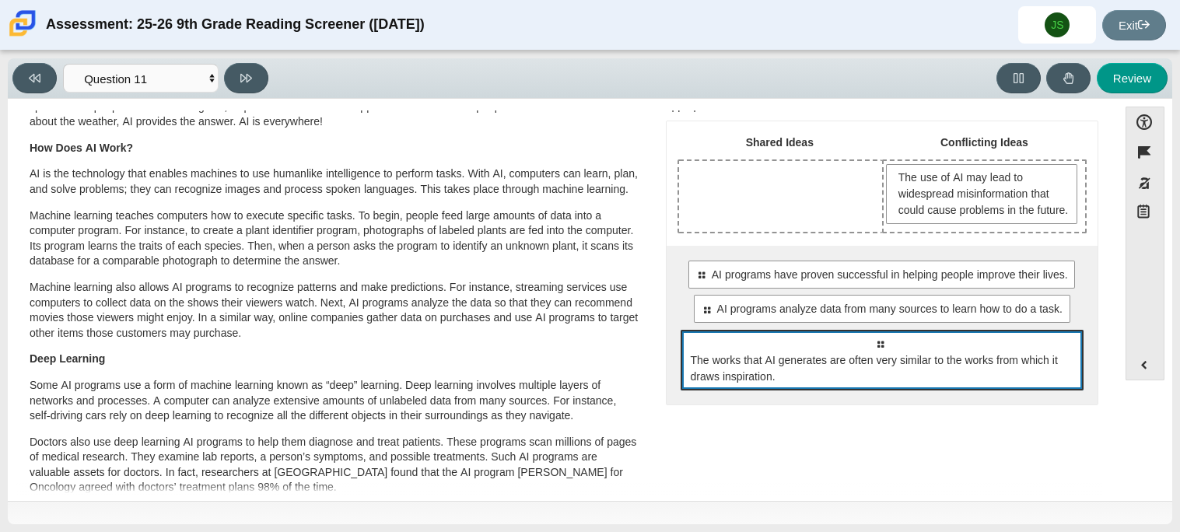
click at [828, 375] on span "The works that AI generates are often very similar to the works from which it d…" at bounding box center [882, 368] width 385 height 33
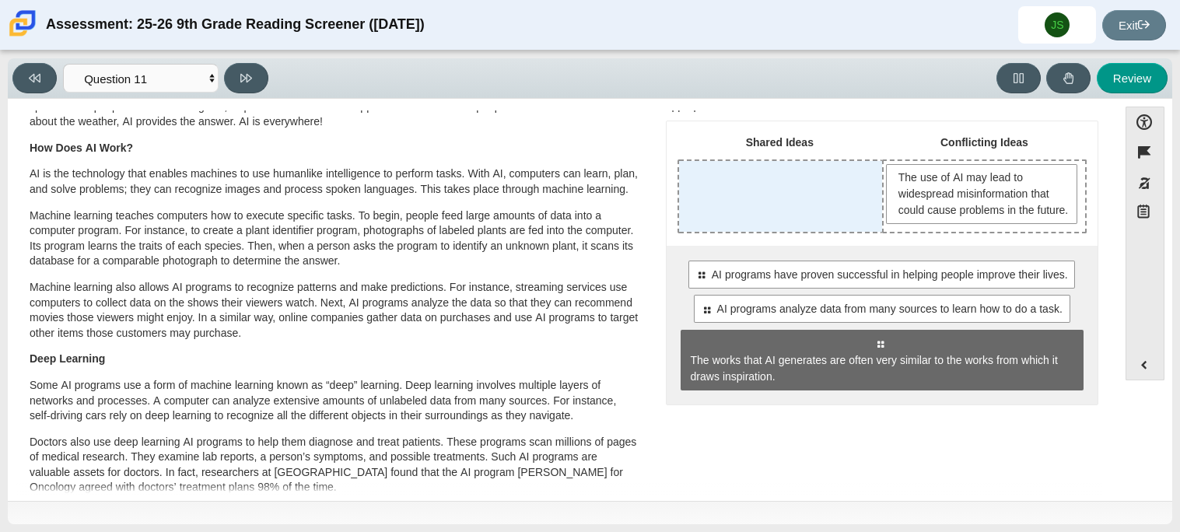
click at [758, 223] on div "Drop response in row 1 of column 1 (Shared Ideas)" at bounding box center [780, 196] width 203 height 71
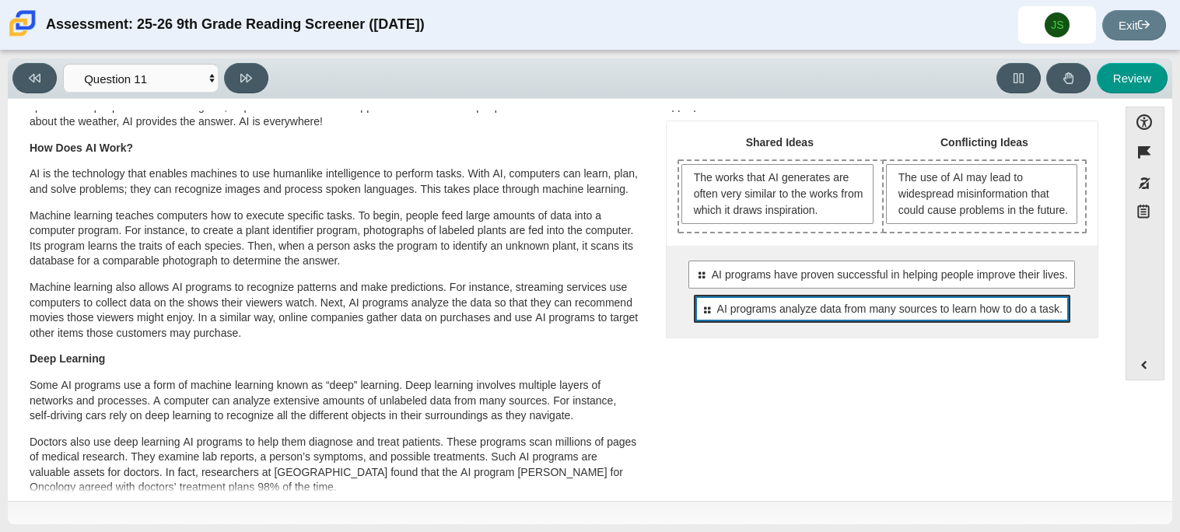
click at [804, 317] on span "AI programs analyze data from many sources to learn how to do a task." at bounding box center [889, 309] width 345 height 16
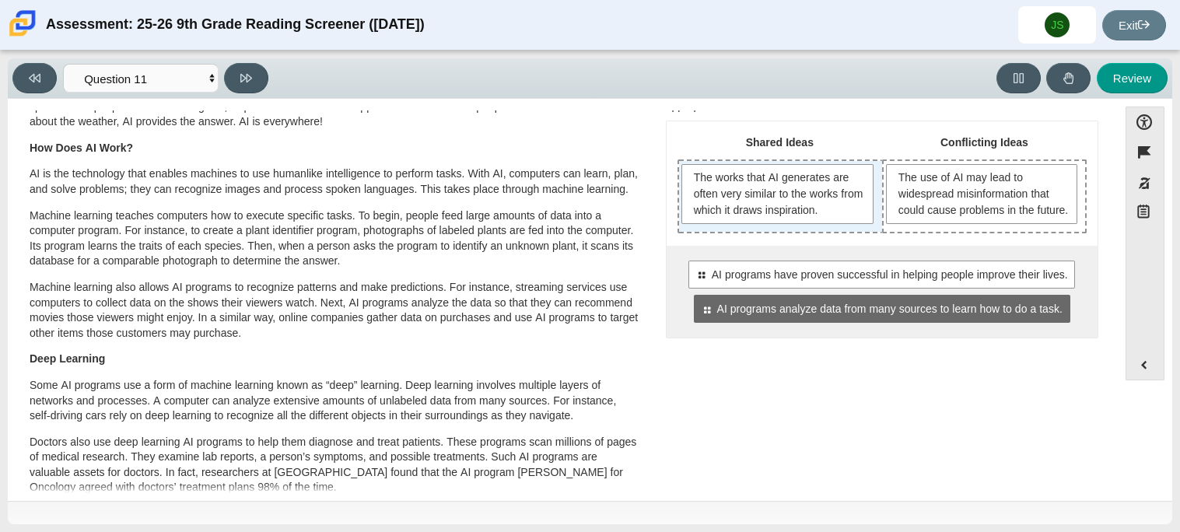
click at [760, 232] on div "The works that AI generates are often very similar to the works from which it d…" at bounding box center [780, 196] width 203 height 71
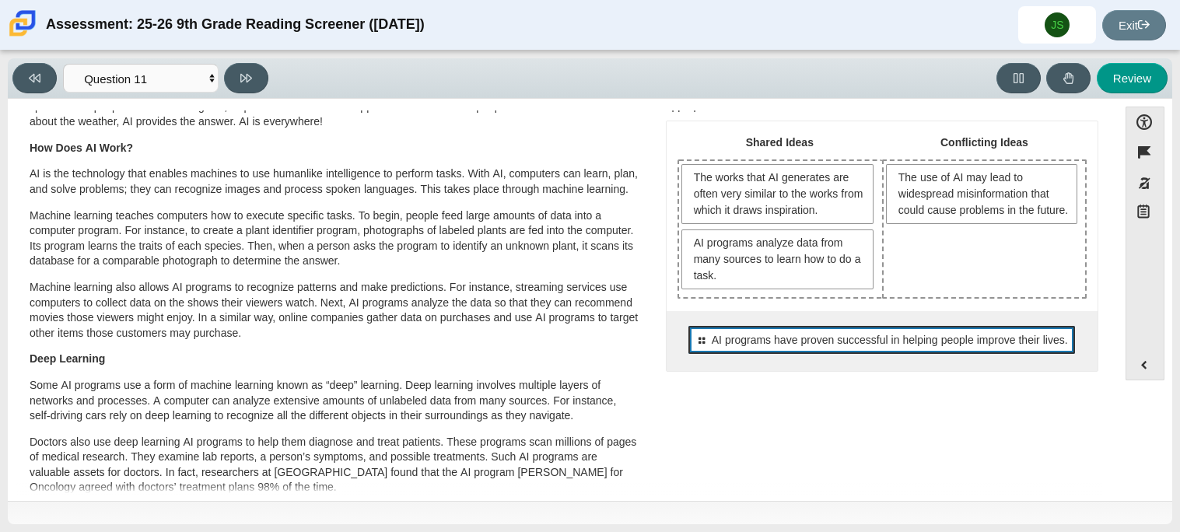
click at [835, 328] on div "Select to move response to a response input area. AI programs have proven succe…" at bounding box center [881, 340] width 386 height 28
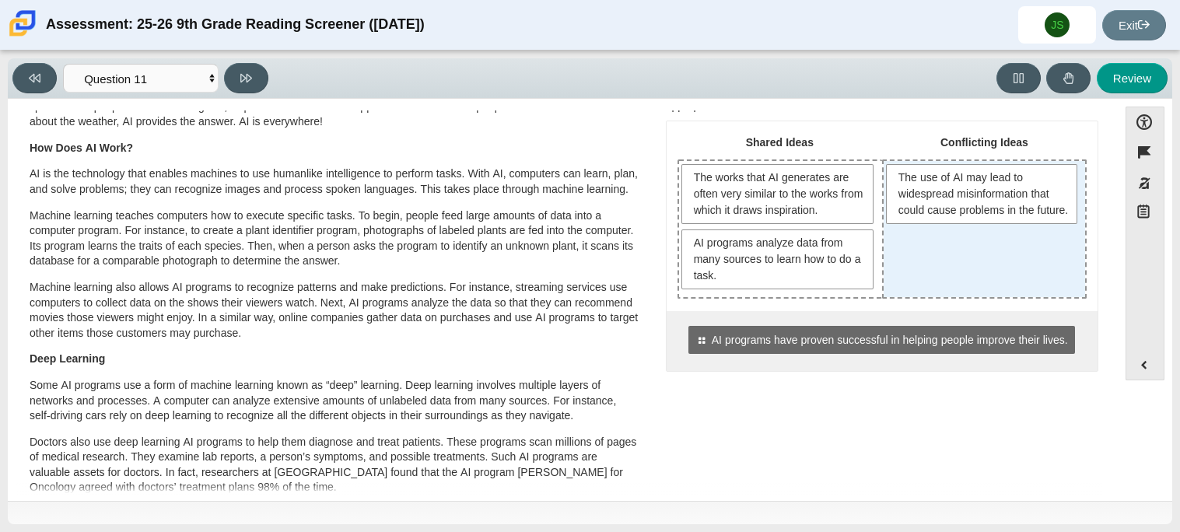
click at [991, 280] on div "The use of AI may lead to widespread misinformation that could cause problems i…" at bounding box center [983, 229] width 201 height 136
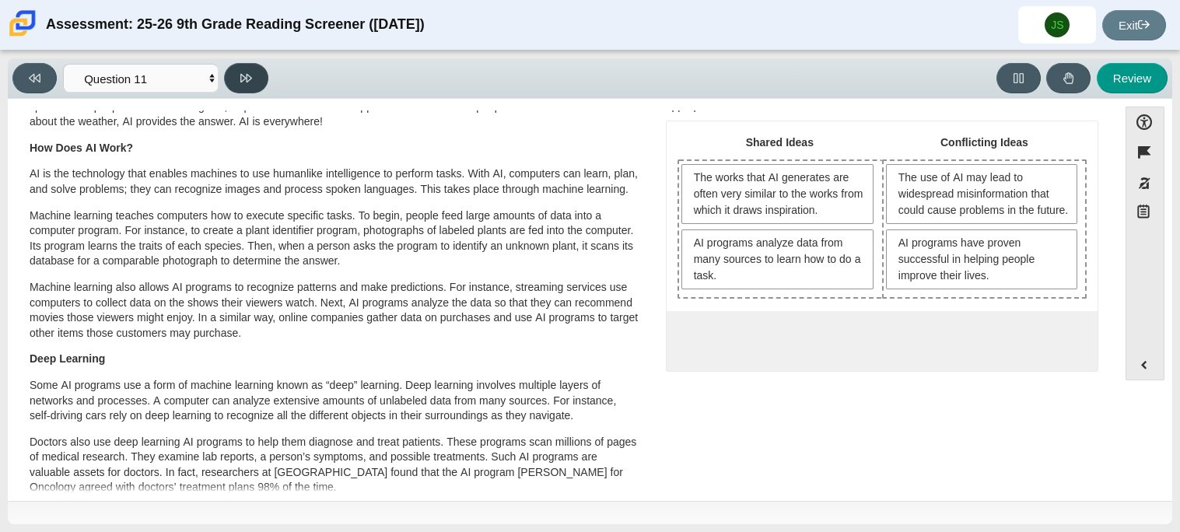
click at [236, 85] on button at bounding box center [246, 78] width 44 height 30
select select "c3effed4-44ce-4a19-bd96-1787f34e9b4c"
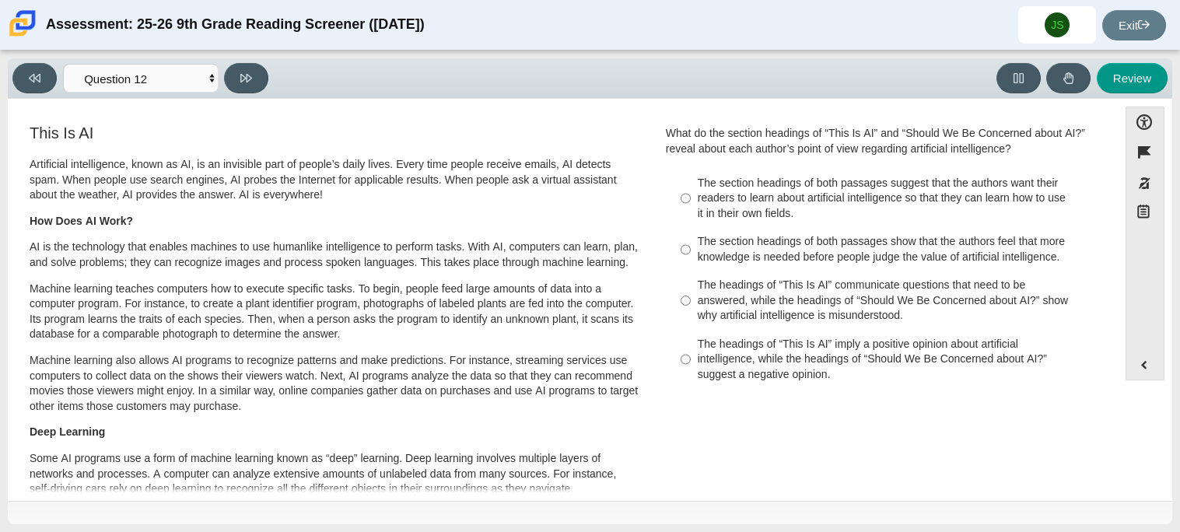
click at [718, 362] on div "The headings of “This Is AI” imply a positive opinion about artificial intellig…" at bounding box center [893, 360] width 393 height 46
click at [690, 362] on input "The headings of “This Is AI” imply a positive opinion about artificial intellig…" at bounding box center [685, 359] width 10 height 59
radio input "true"
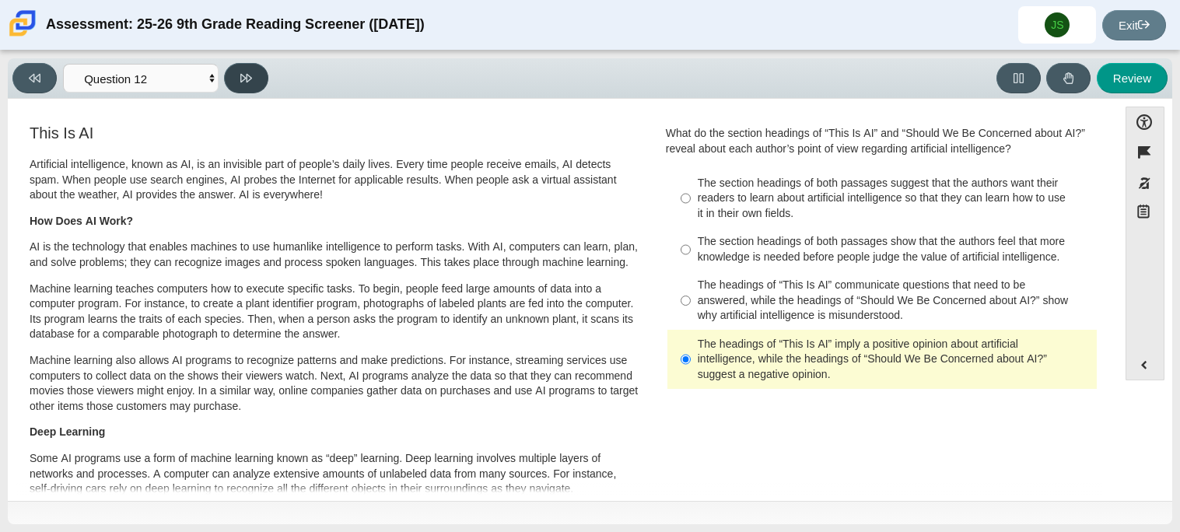
click at [246, 72] on icon at bounding box center [246, 78] width 12 height 12
select select "review"
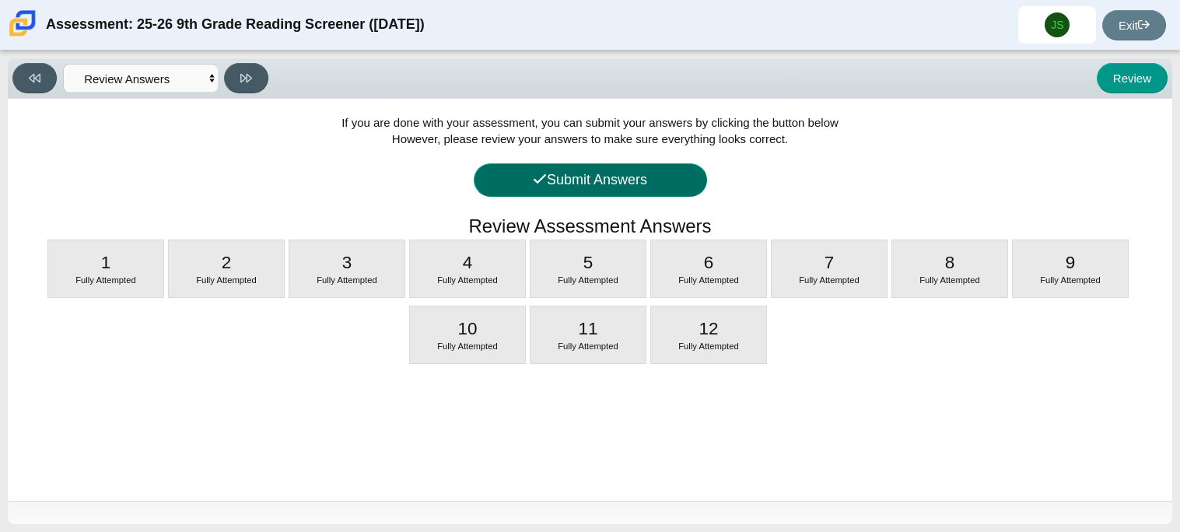
click at [558, 172] on button "Submit Answers" at bounding box center [590, 179] width 233 height 33
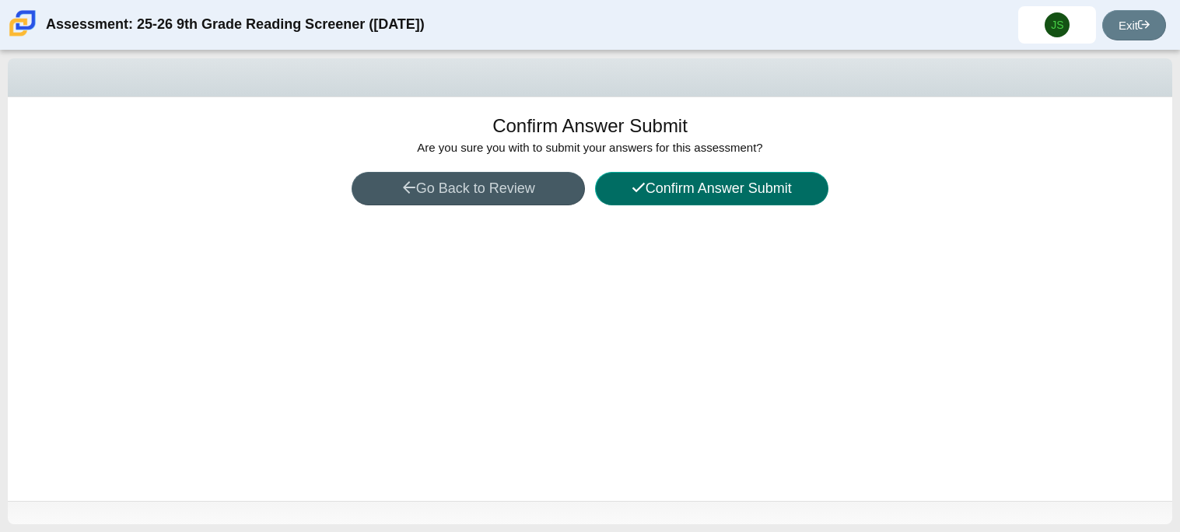
click at [669, 189] on button "Confirm Answer Submit" at bounding box center [711, 188] width 233 height 33
